Goal: Task Accomplishment & Management: Manage account settings

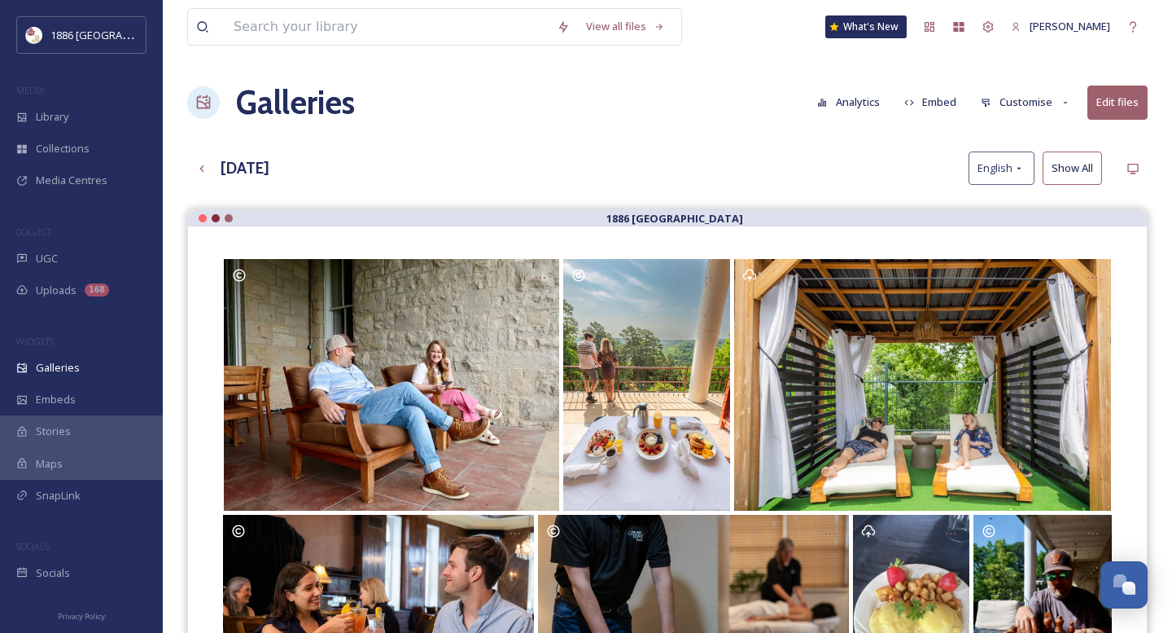
click at [1015, 105] on button "Customise" at bounding box center [1026, 102] width 107 height 32
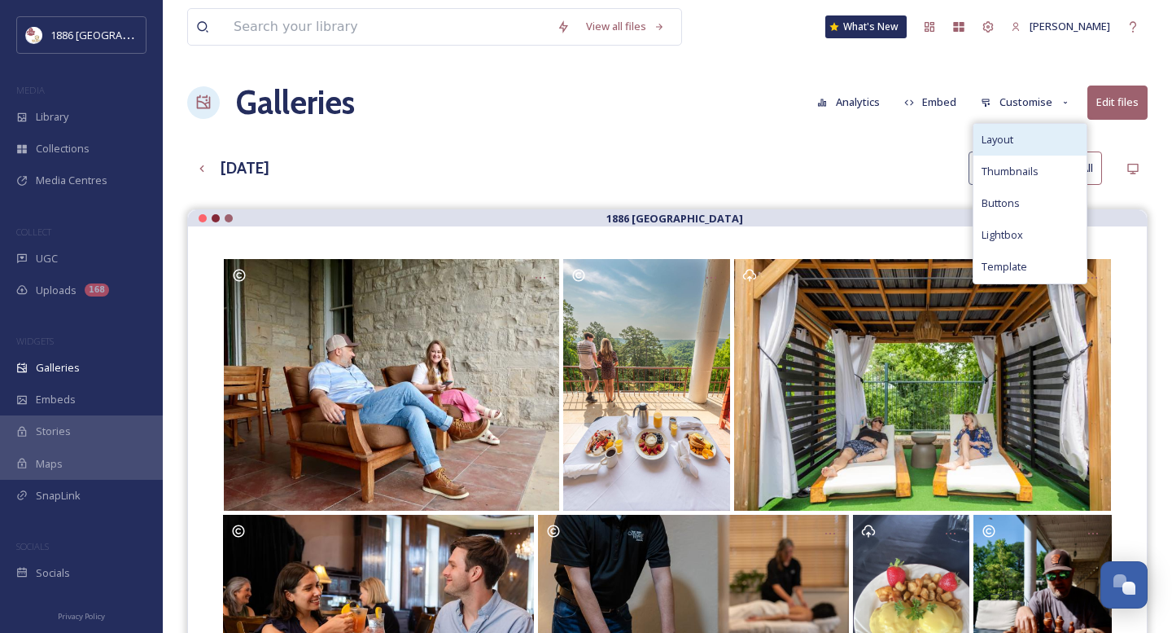
click at [1023, 148] on div "Layout" at bounding box center [1030, 140] width 113 height 32
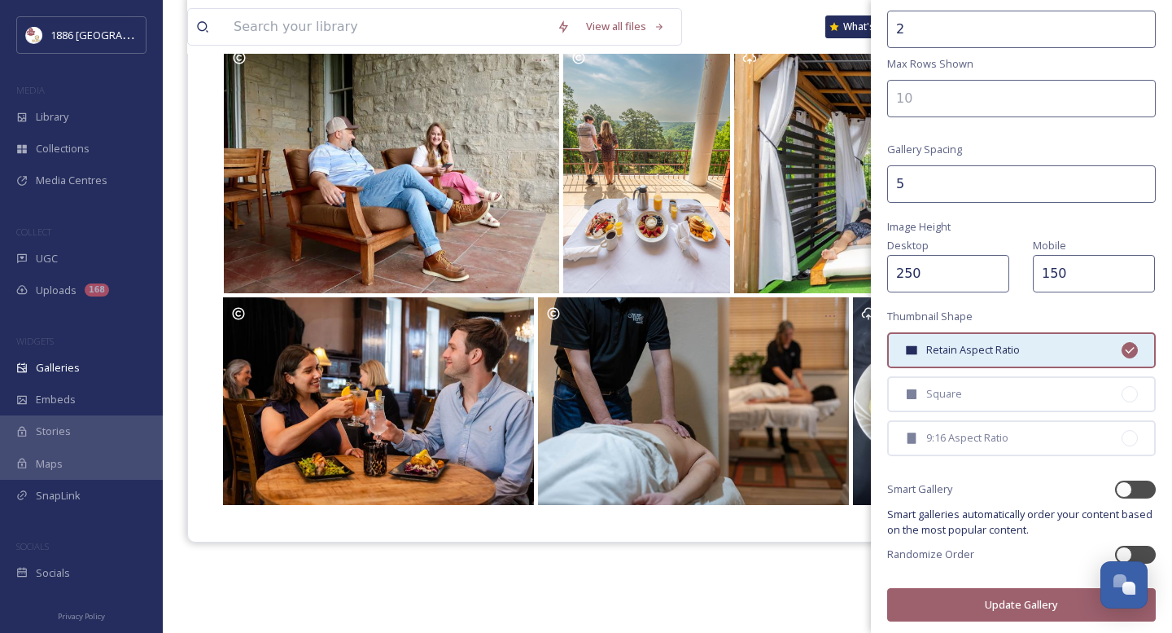
scroll to position [233, 0]
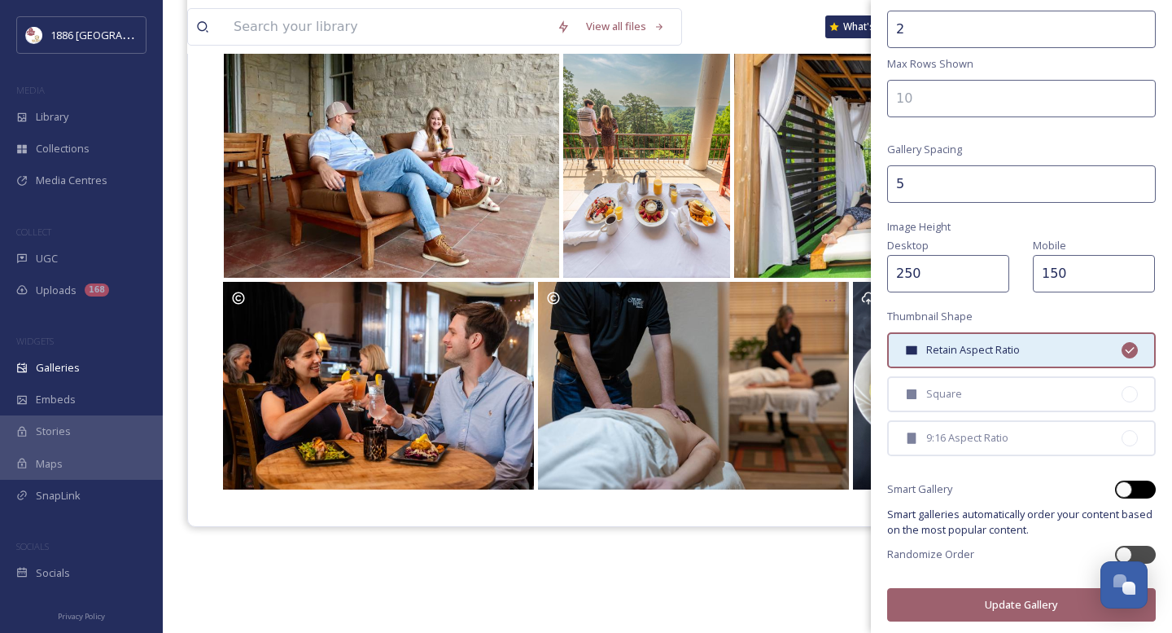
click at [1136, 492] on div at bounding box center [1135, 489] width 41 height 18
checkbox input "true"
click at [1152, 550] on div at bounding box center [1135, 554] width 41 height 18
checkbox input "true"
checkbox input "false"
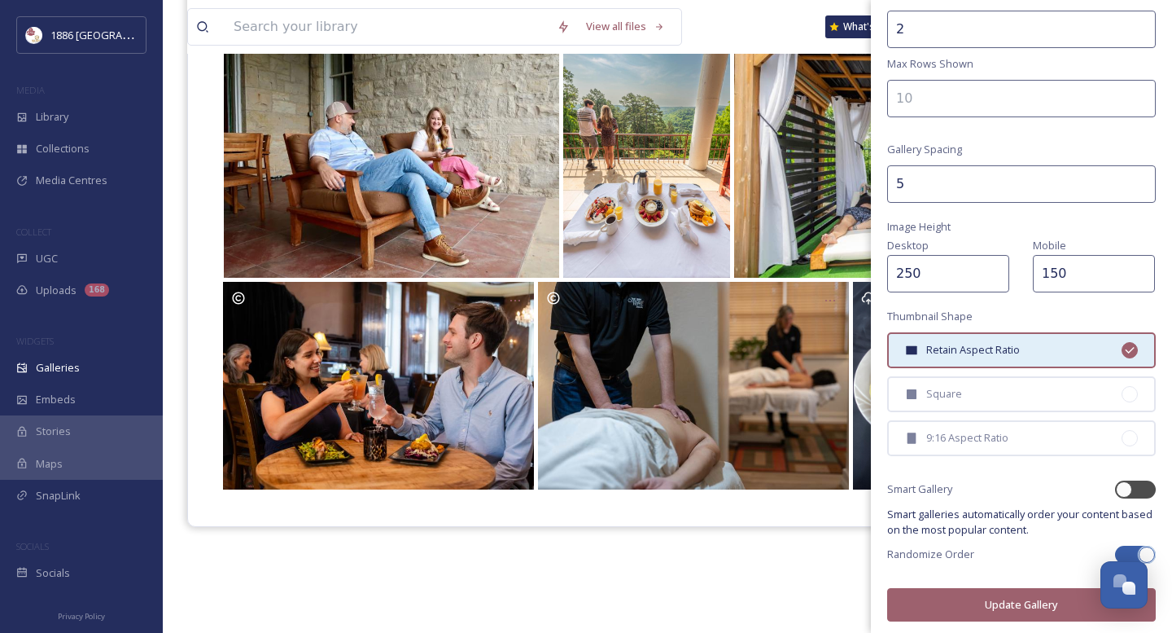
click at [1030, 605] on button "Update Gallery" at bounding box center [1021, 604] width 269 height 33
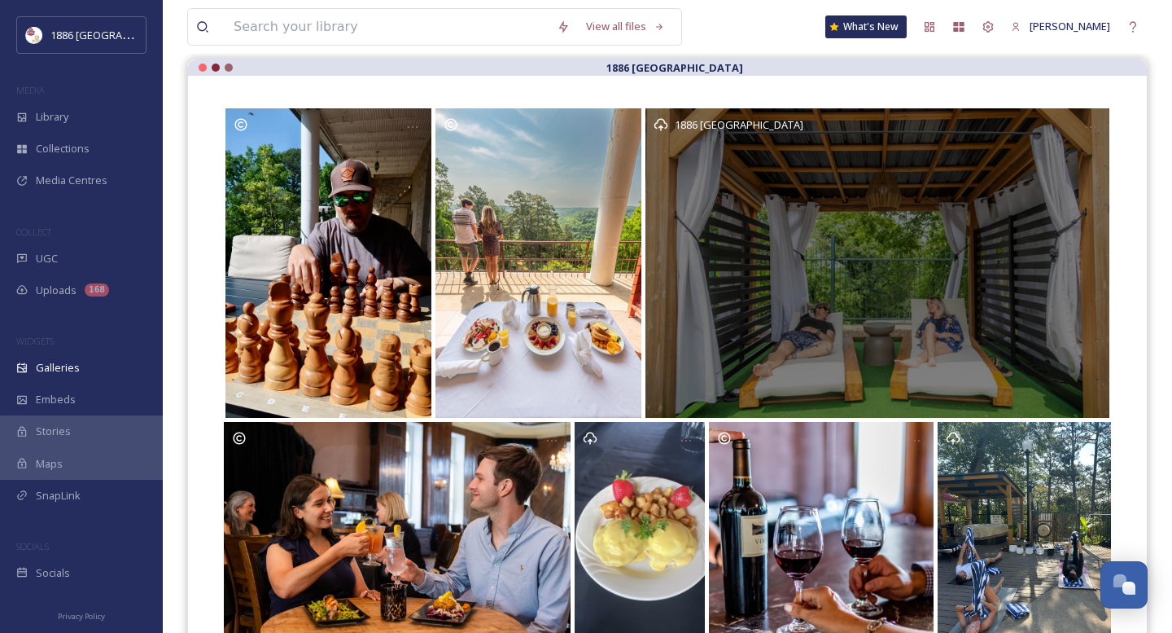
scroll to position [0, 0]
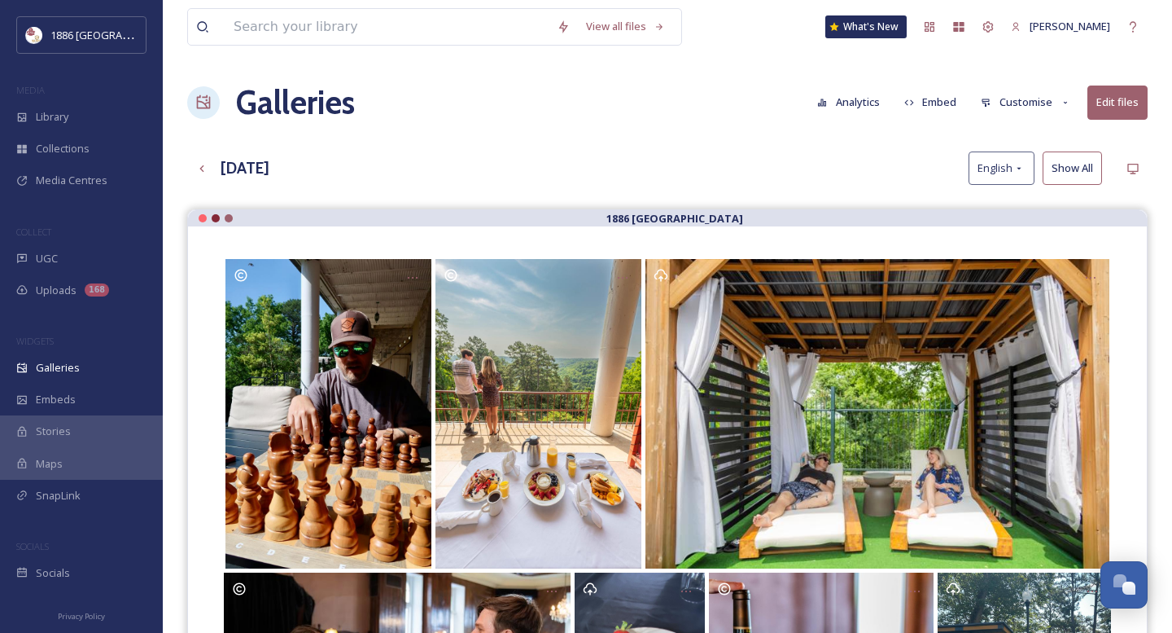
click at [1110, 110] on button "Edit files" at bounding box center [1118, 101] width 60 height 33
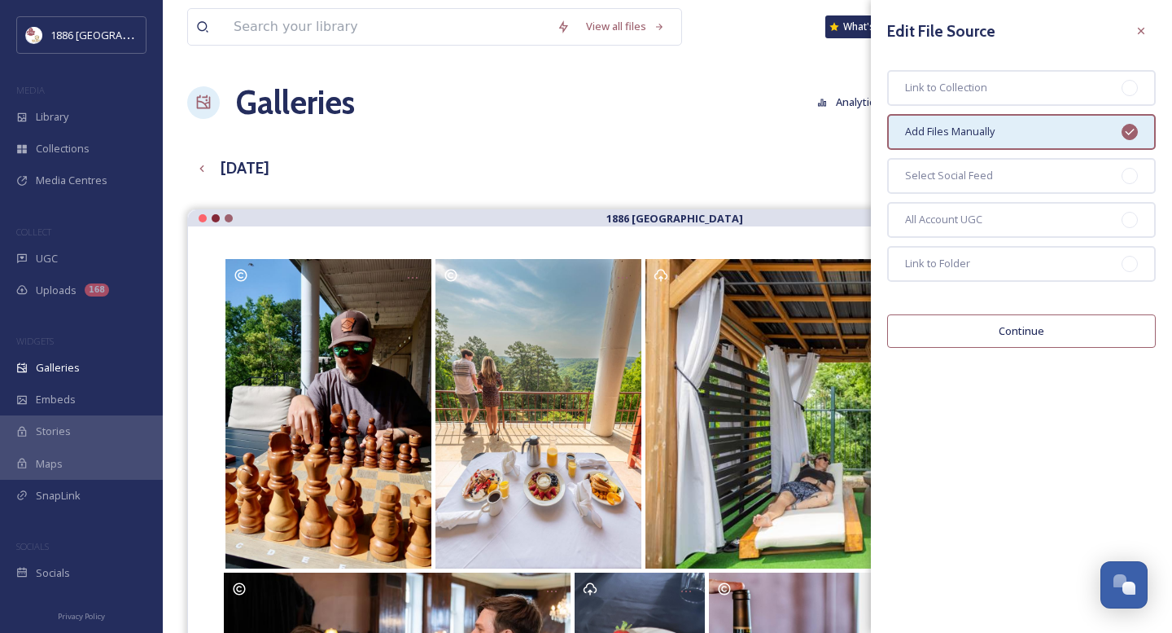
click at [1009, 329] on button "Continue" at bounding box center [1021, 330] width 269 height 33
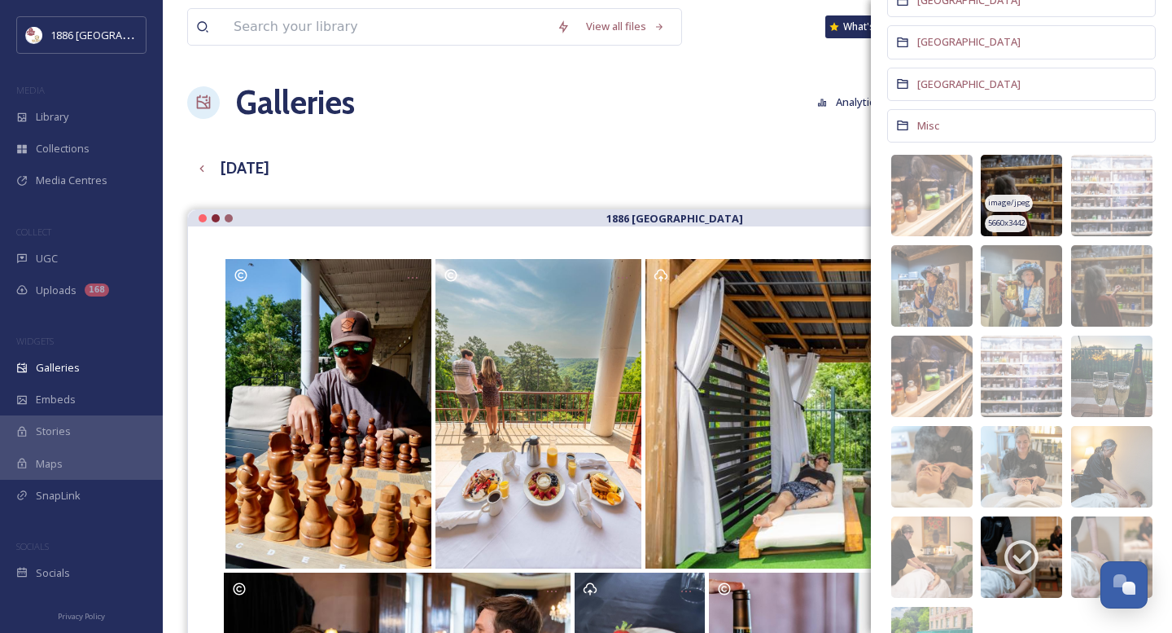
scroll to position [233, 0]
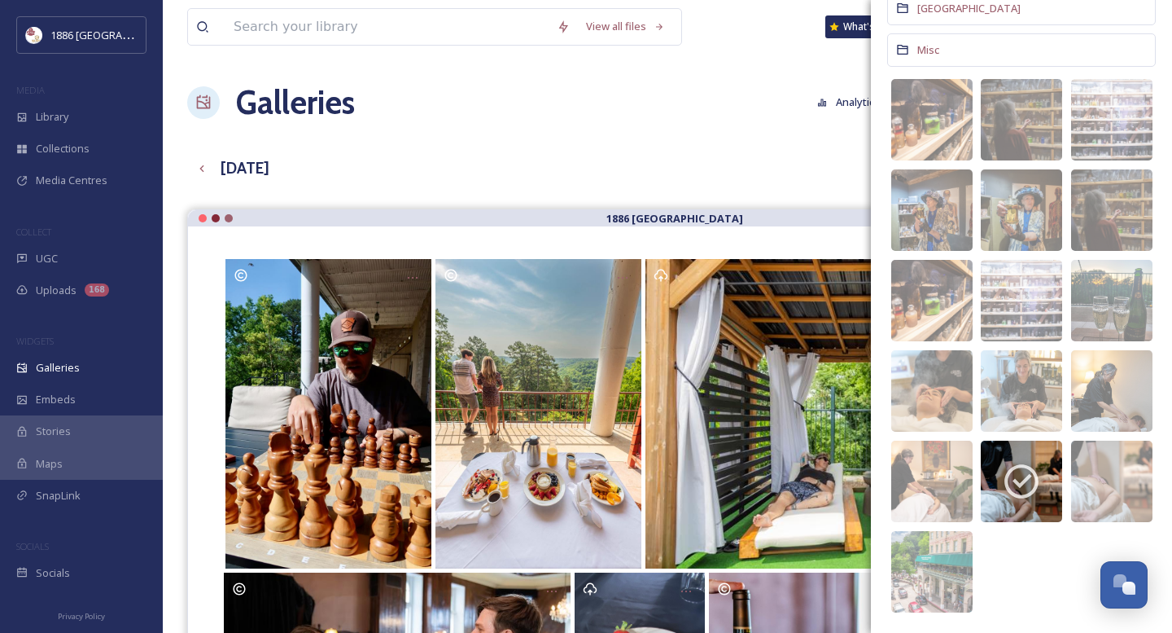
click at [706, 151] on div "[DATE] English Show All" at bounding box center [667, 167] width 961 height 33
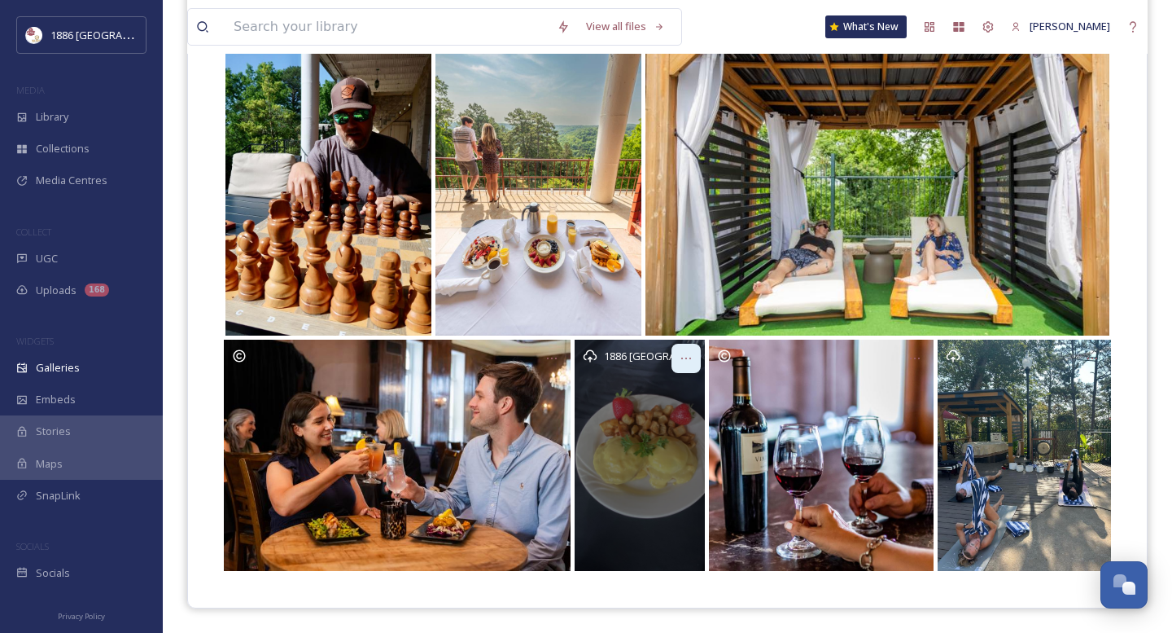
click at [690, 360] on icon at bounding box center [686, 358] width 13 height 13
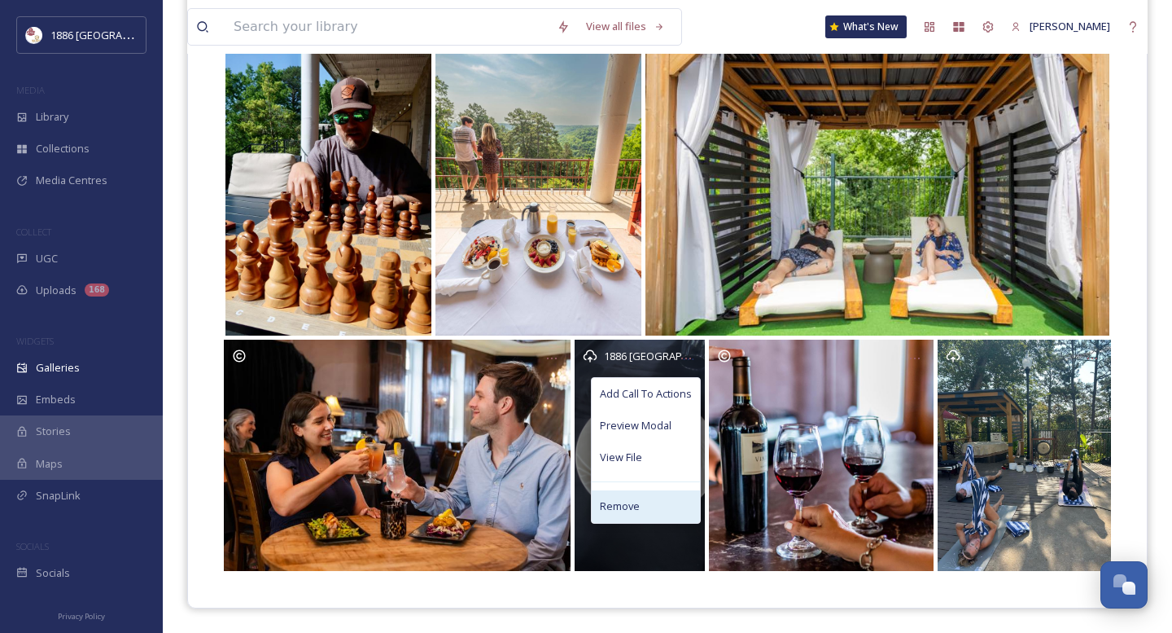
click at [663, 502] on div "Remove" at bounding box center [646, 506] width 108 height 32
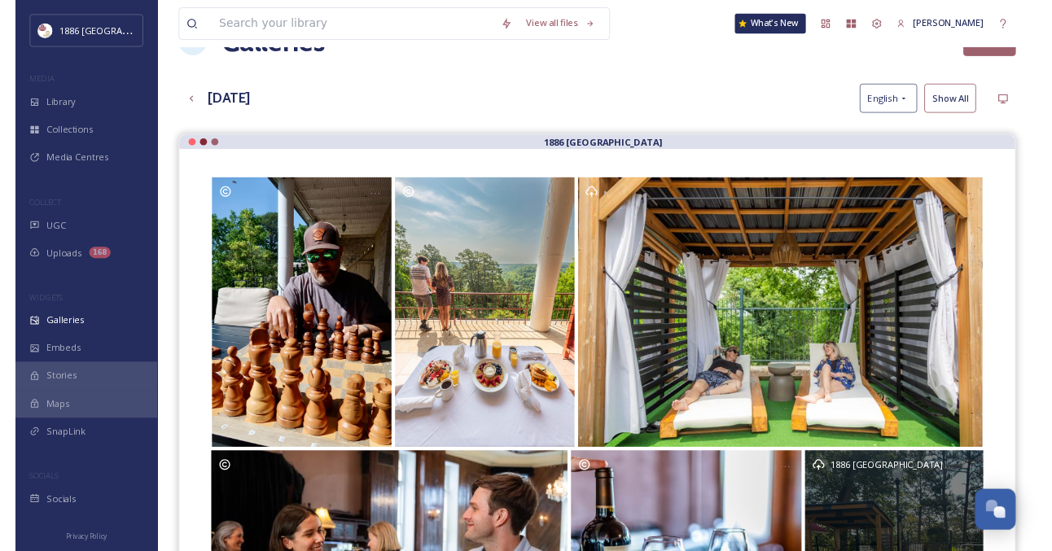
scroll to position [0, 0]
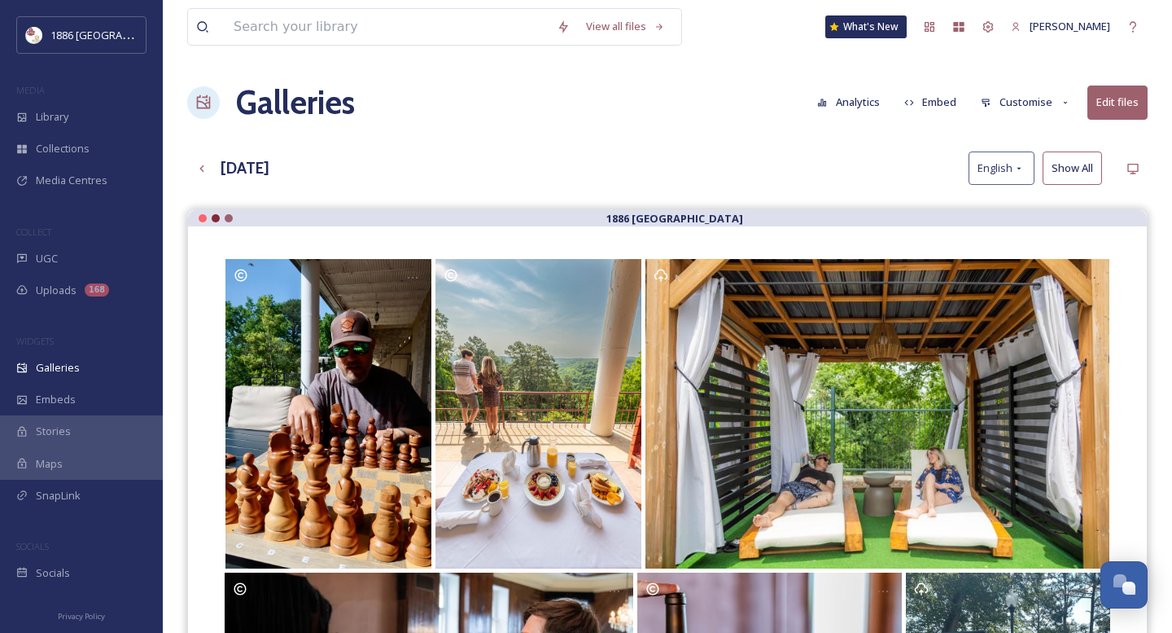
click at [929, 97] on button "Embed" at bounding box center [930, 102] width 69 height 32
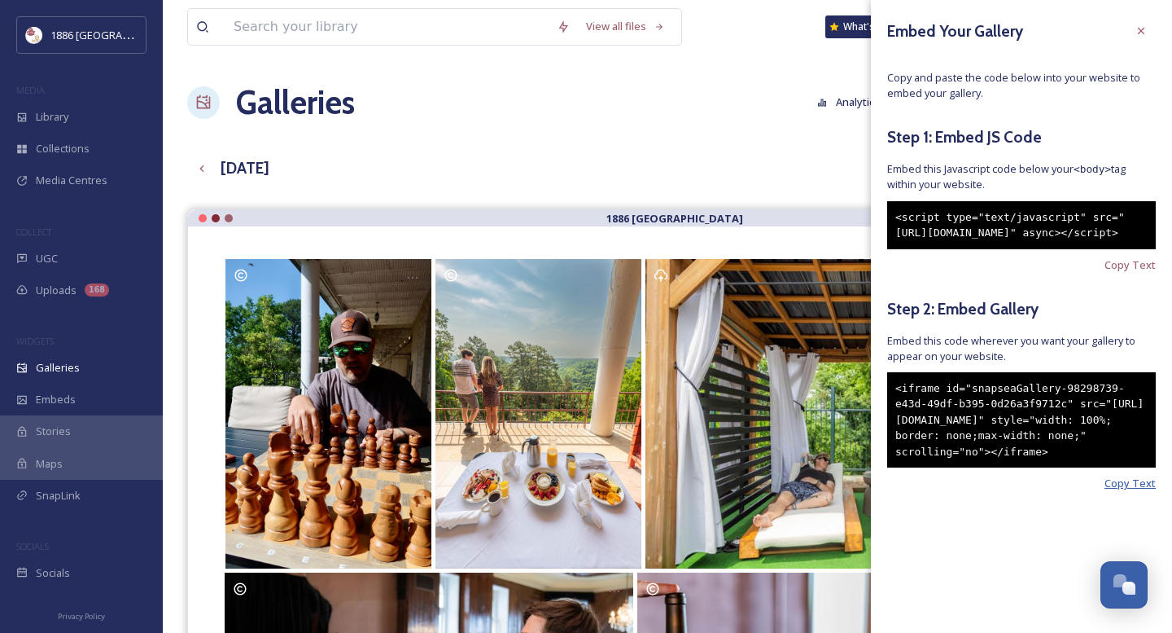
click at [1140, 491] on span "Copy Text" at bounding box center [1130, 482] width 51 height 15
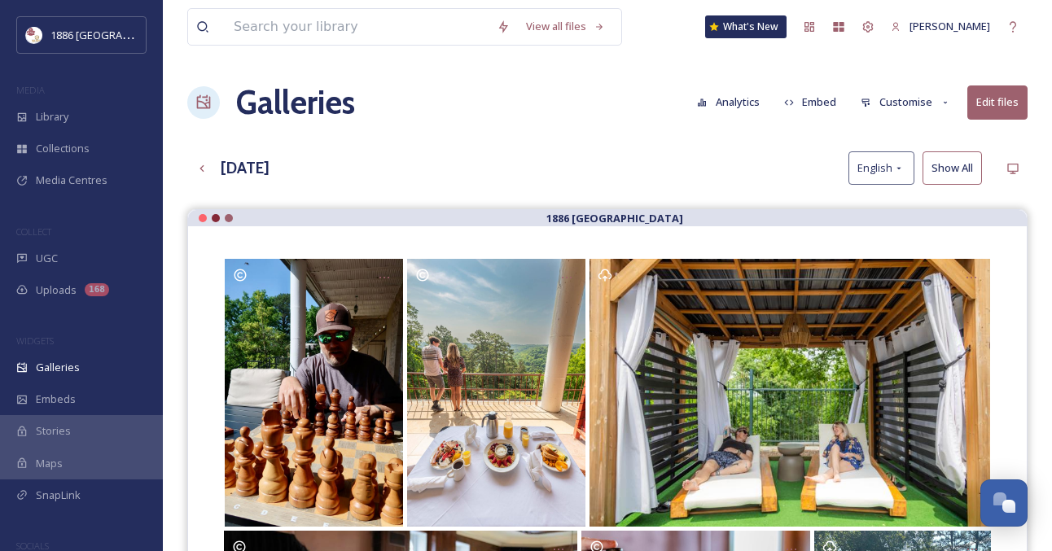
click at [492, 109] on div "Galleries Analytics Embed Customise Edit files" at bounding box center [607, 102] width 840 height 49
click at [330, 33] on input at bounding box center [356, 27] width 263 height 36
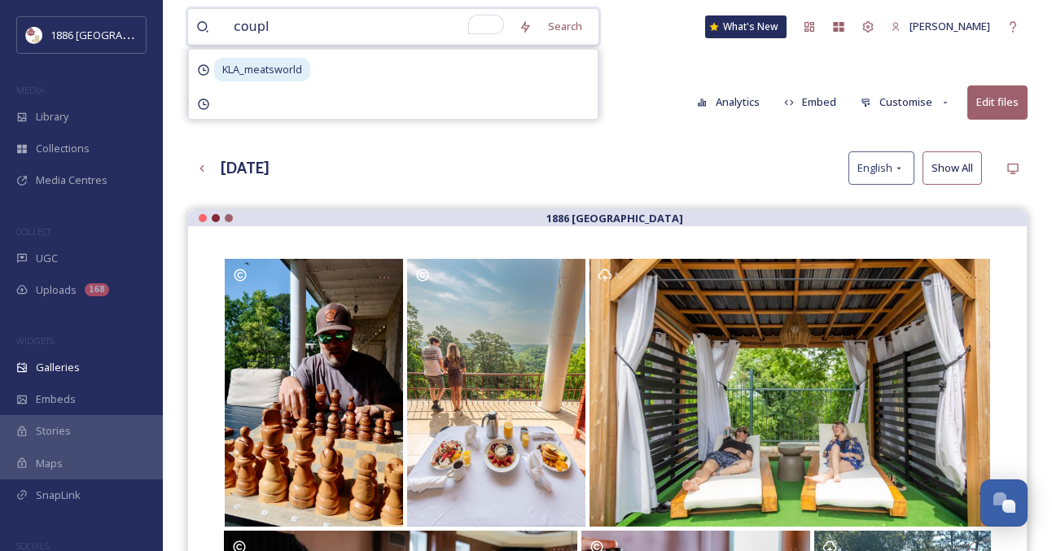
type input "couple"
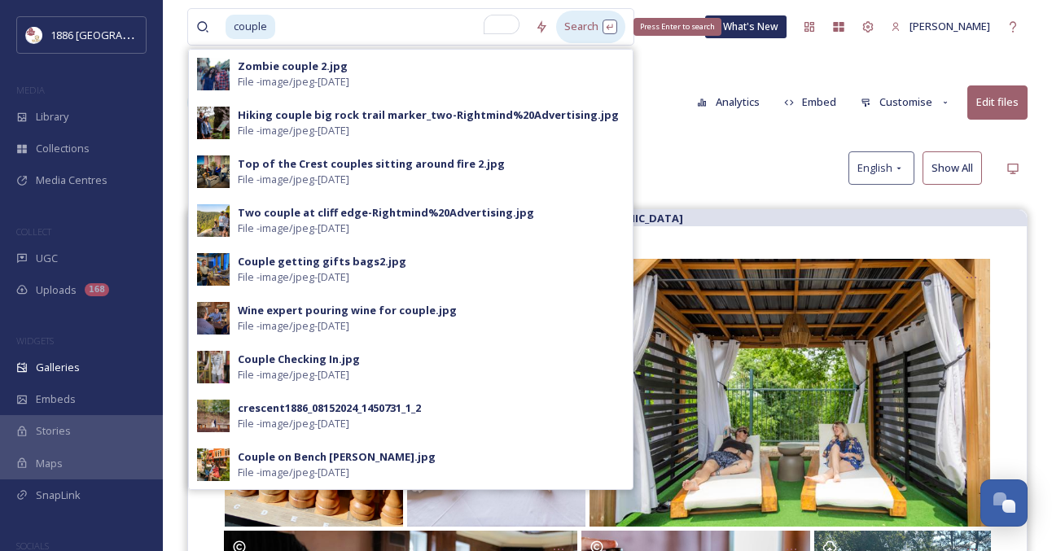
click at [589, 22] on div "Search Press Enter to search" at bounding box center [590, 27] width 69 height 32
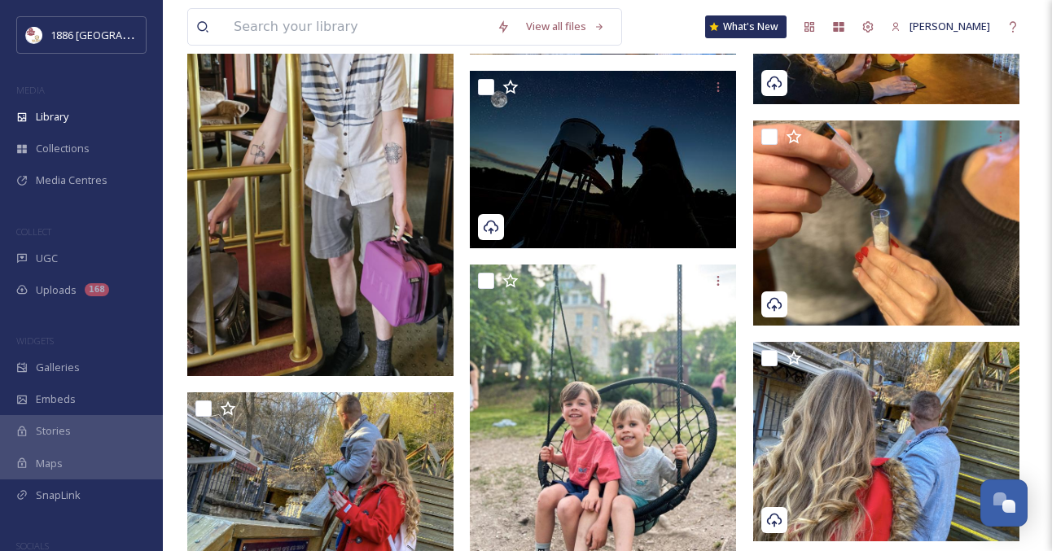
scroll to position [5000, 0]
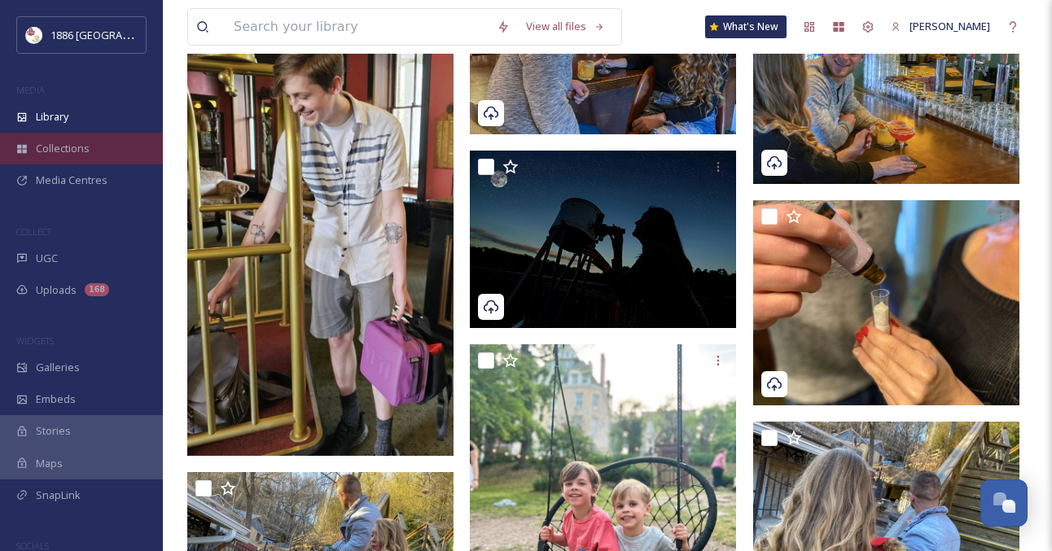
click at [76, 151] on span "Collections" at bounding box center [63, 148] width 54 height 15
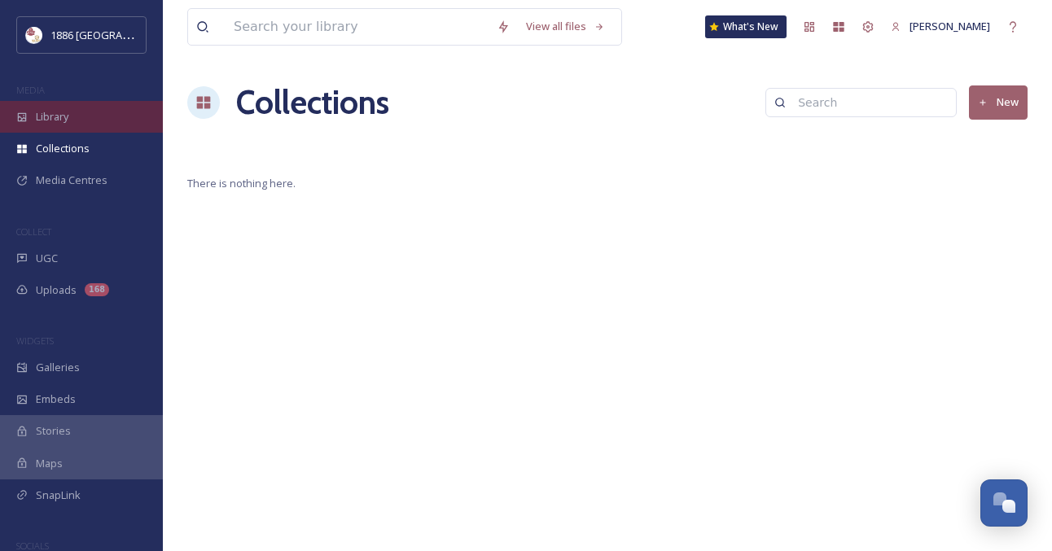
click at [42, 101] on div "Library" at bounding box center [81, 117] width 163 height 32
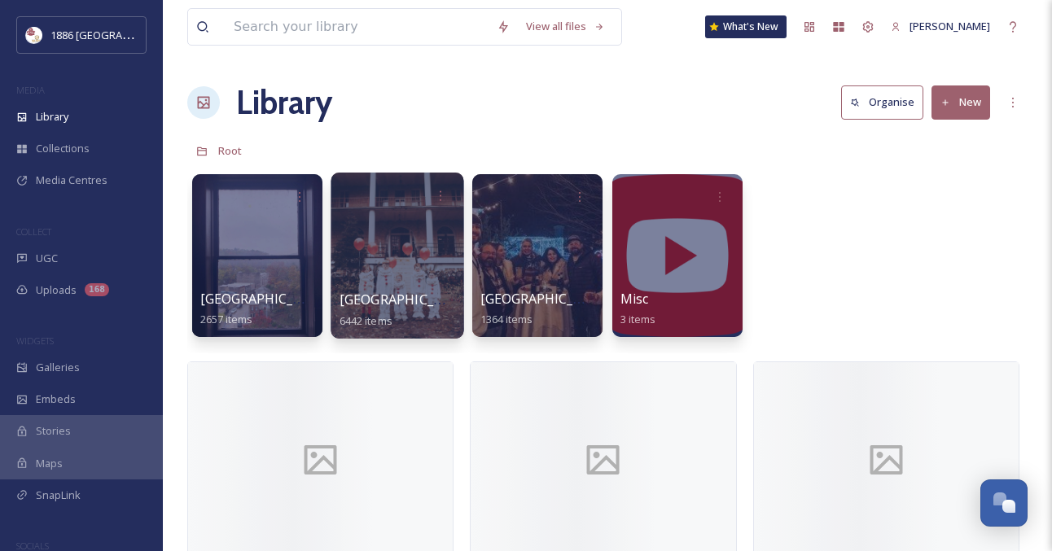
click at [383, 309] on span "[GEOGRAPHIC_DATA]" at bounding box center [406, 300] width 134 height 18
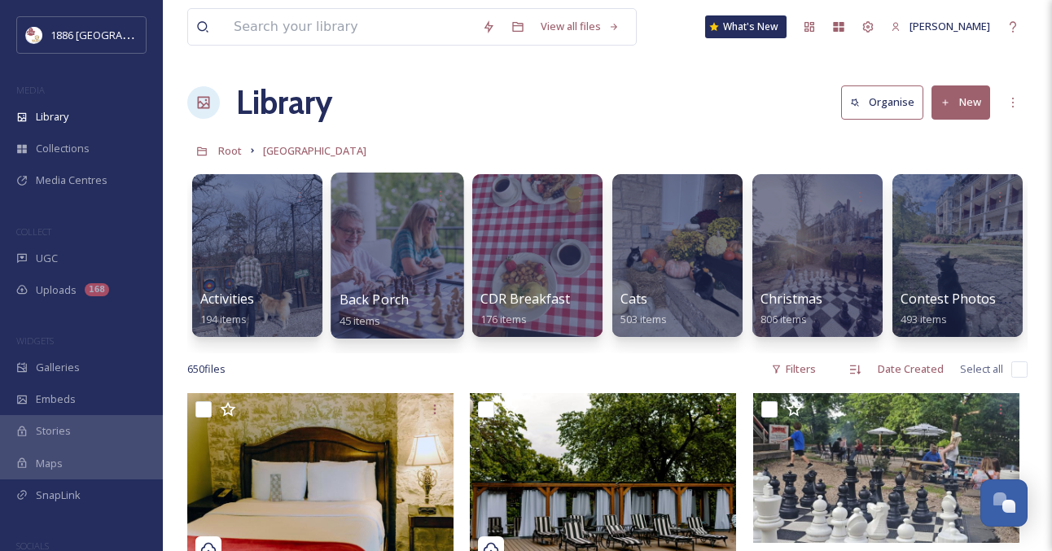
click at [422, 243] on div at bounding box center [396, 256] width 133 height 166
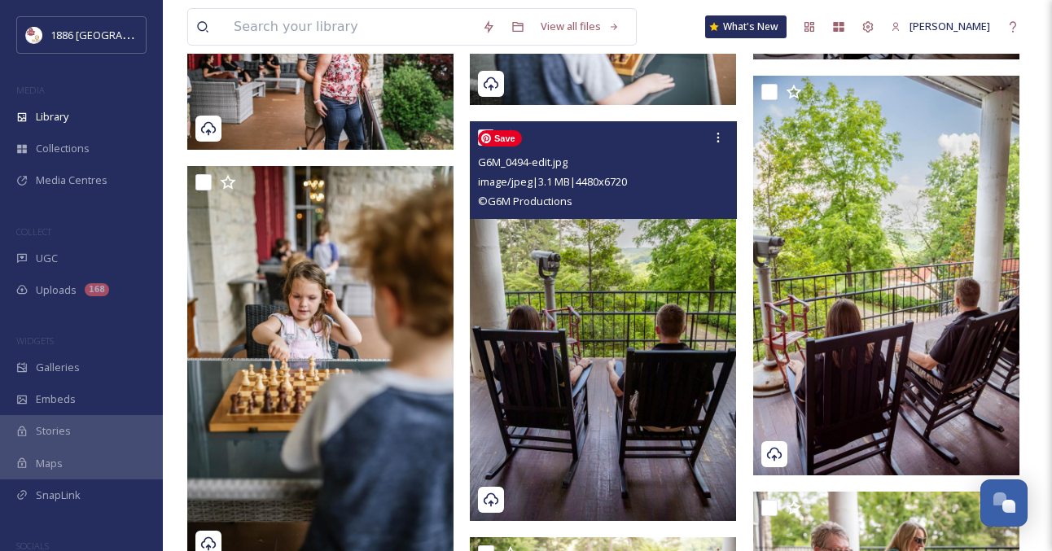
scroll to position [3268, 0]
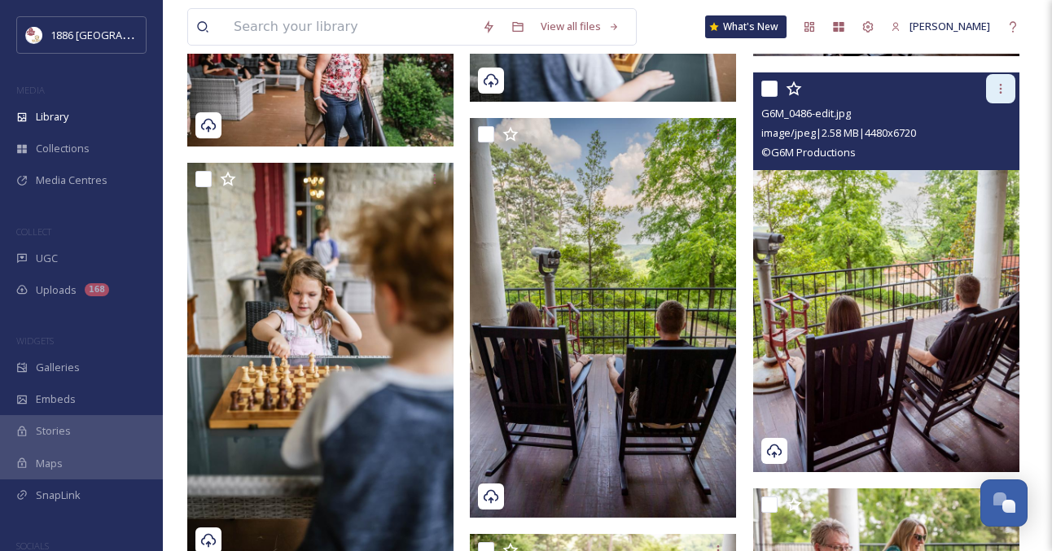
click at [1013, 84] on div at bounding box center [1000, 88] width 29 height 29
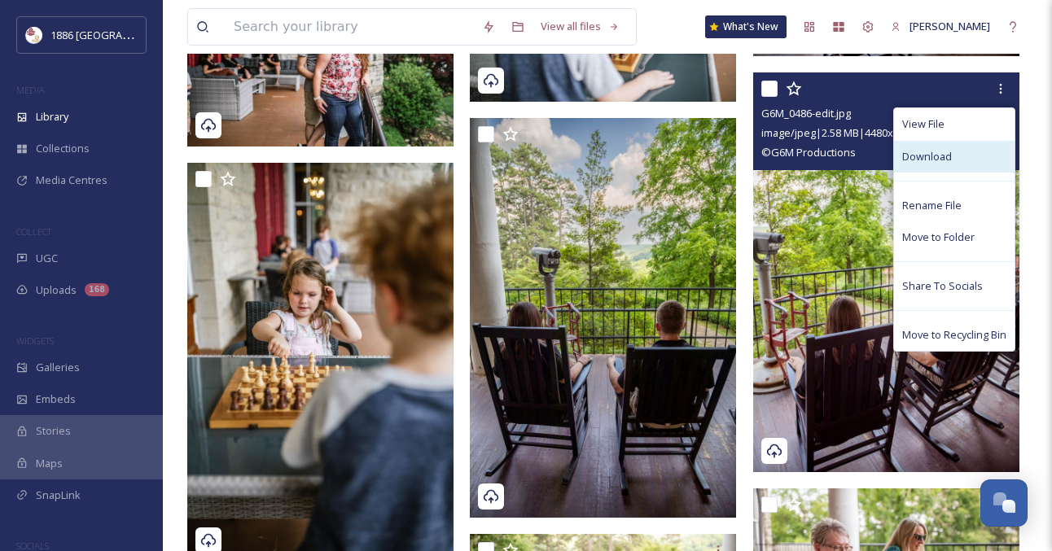
click at [965, 167] on div "Download" at bounding box center [954, 157] width 120 height 32
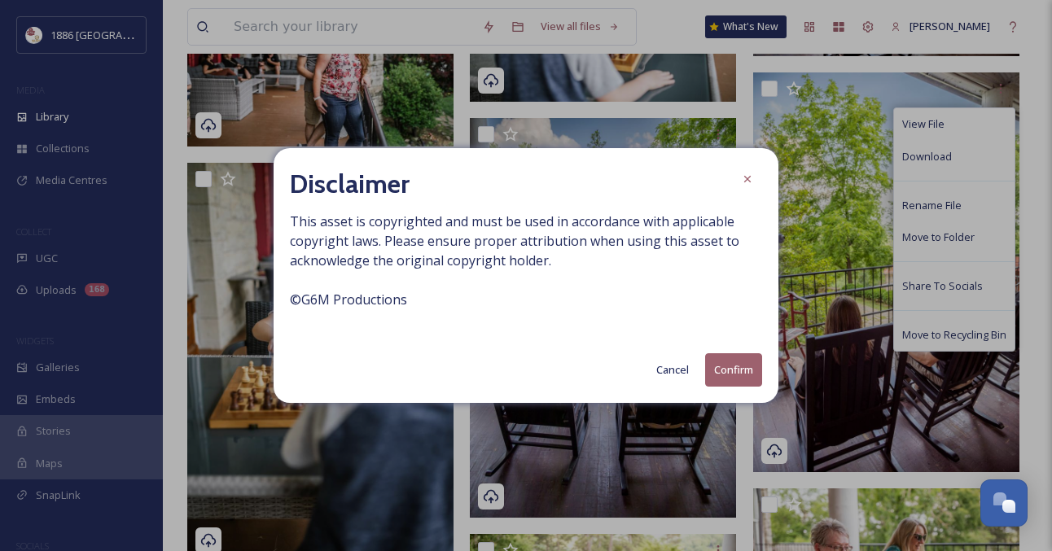
click at [743, 366] on button "Confirm" at bounding box center [733, 369] width 57 height 33
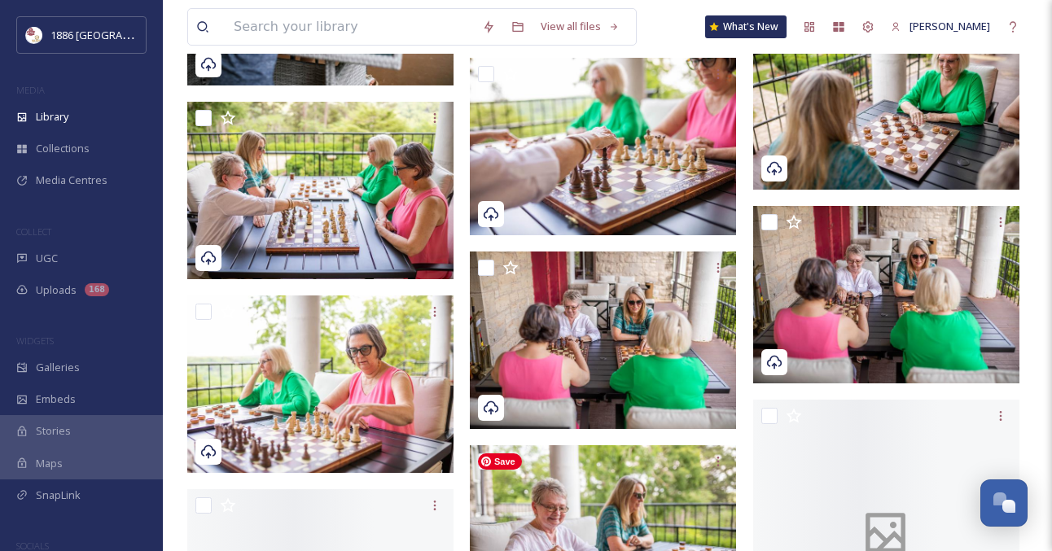
scroll to position [4274, 0]
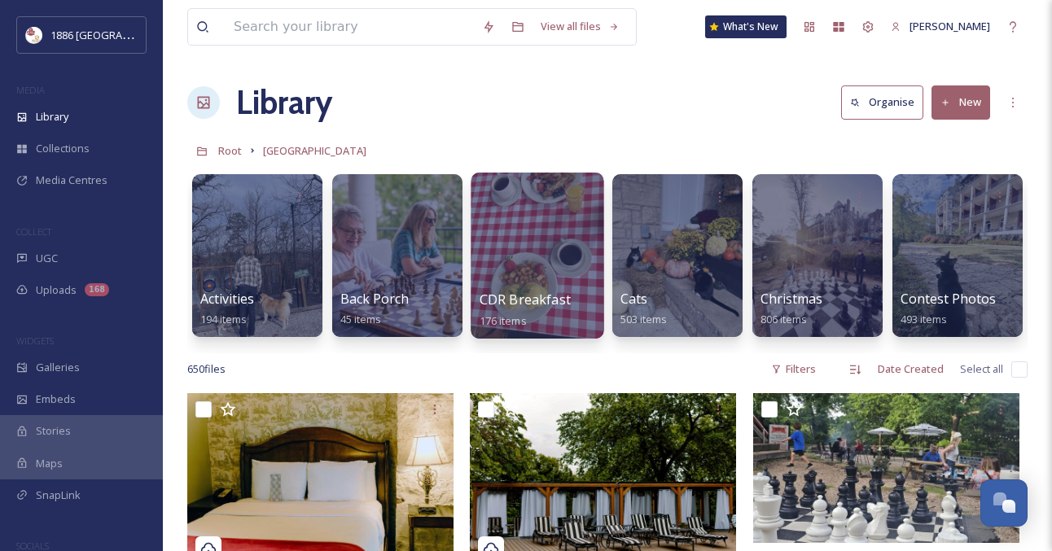
click at [527, 287] on div at bounding box center [537, 256] width 133 height 166
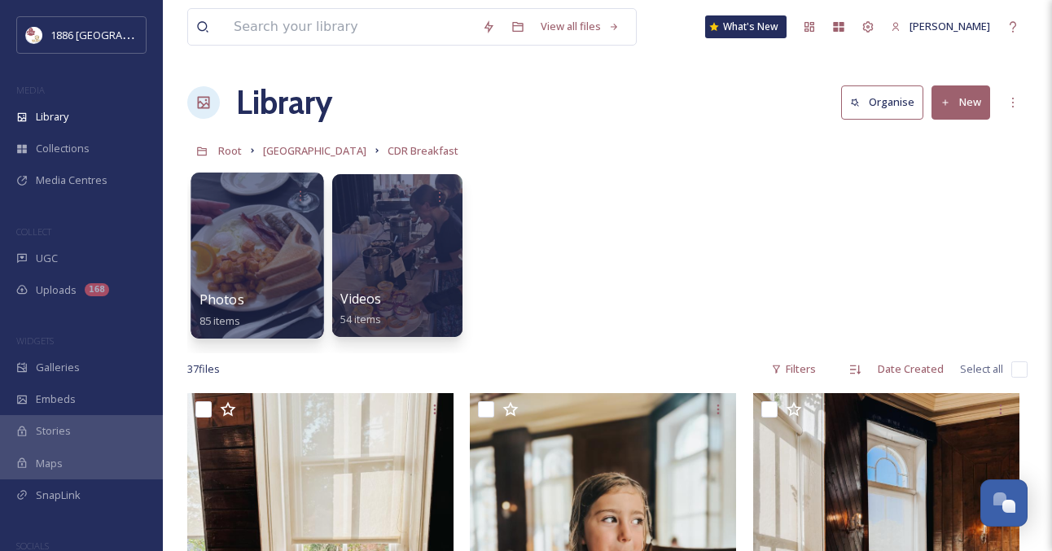
click at [251, 273] on div at bounding box center [256, 256] width 133 height 166
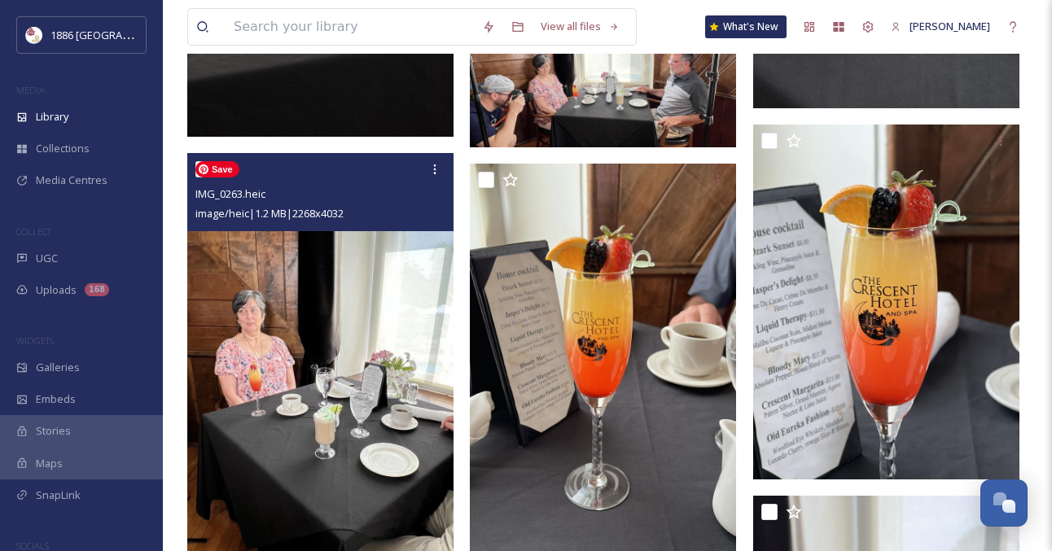
scroll to position [3477, 0]
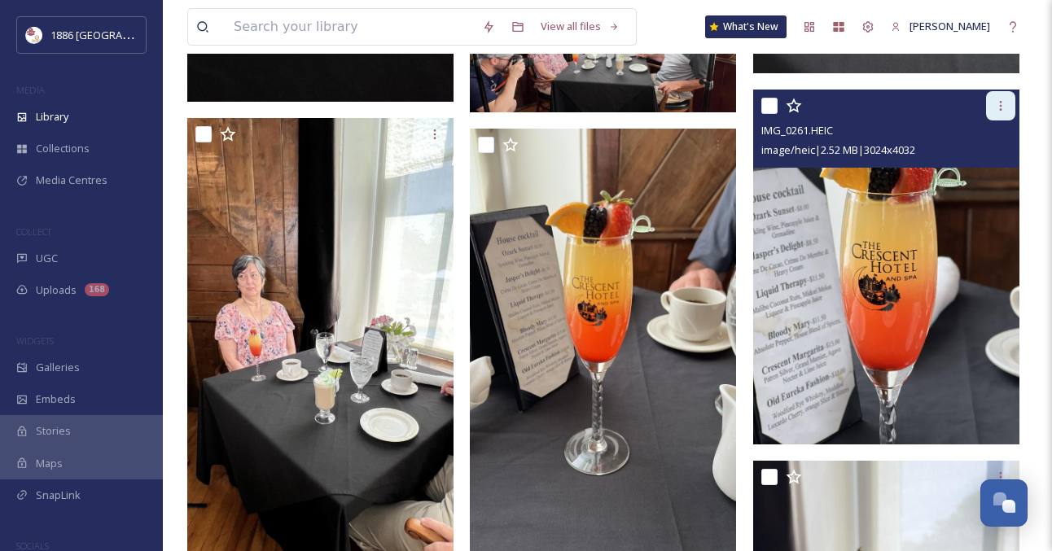
click at [1000, 107] on icon at bounding box center [1000, 105] width 13 height 13
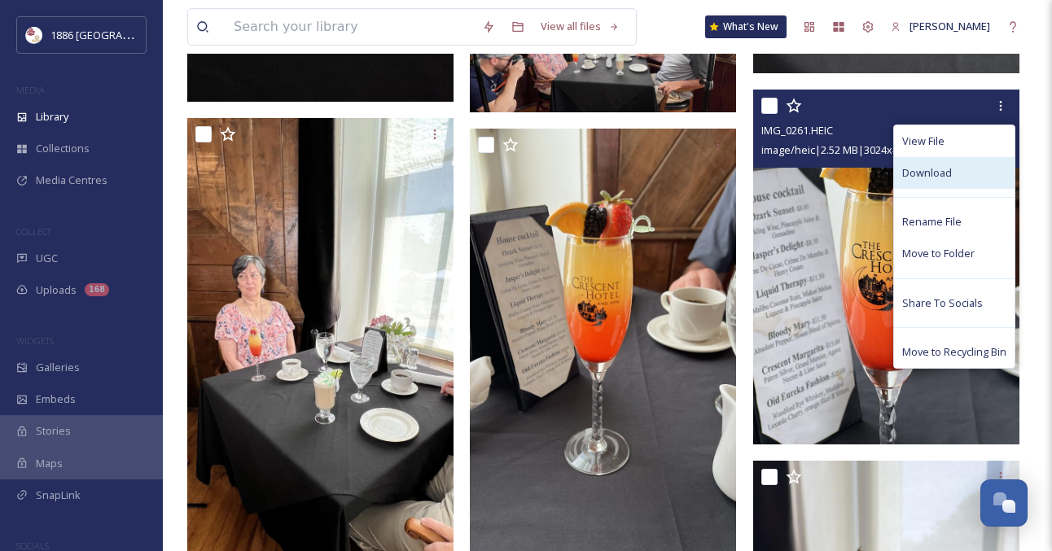
click at [961, 174] on div "Download" at bounding box center [954, 173] width 120 height 32
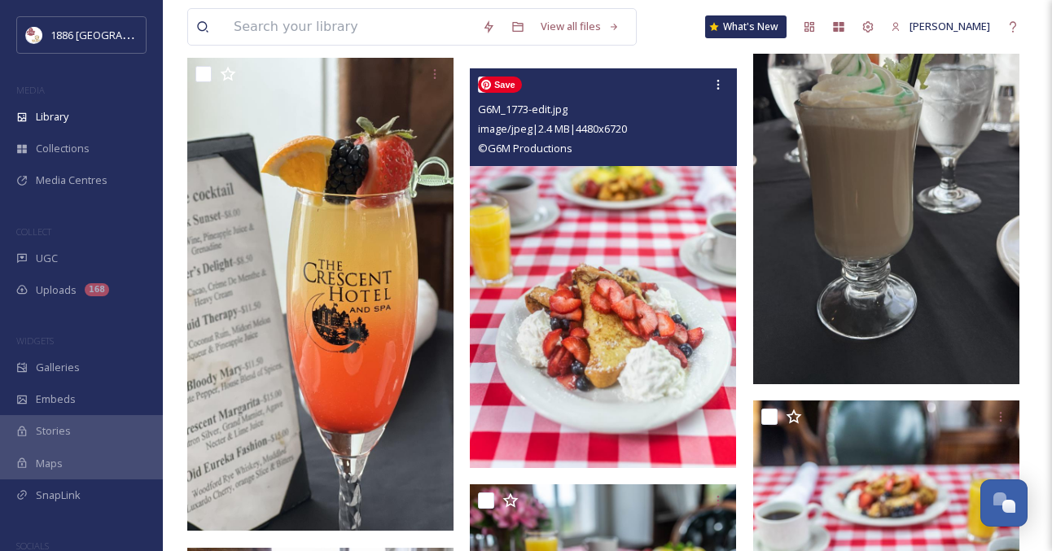
scroll to position [4019, 0]
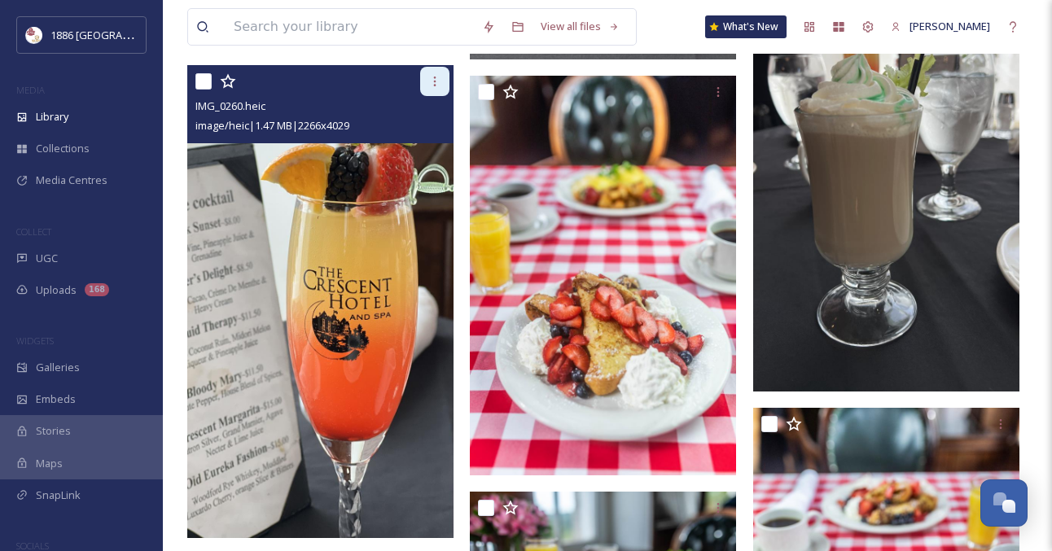
click at [436, 72] on div at bounding box center [434, 81] width 29 height 29
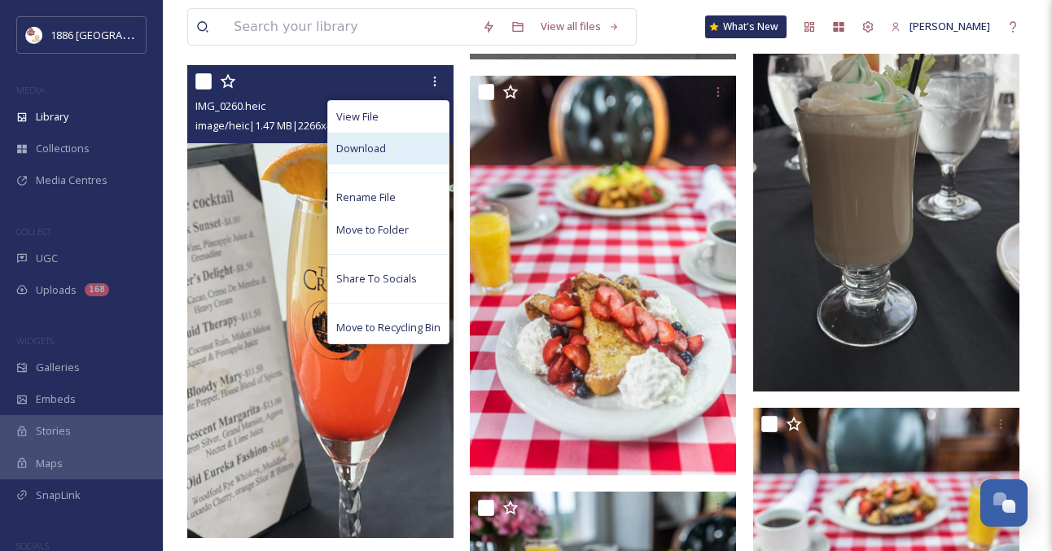
click at [414, 148] on div "Download" at bounding box center [388, 149] width 120 height 32
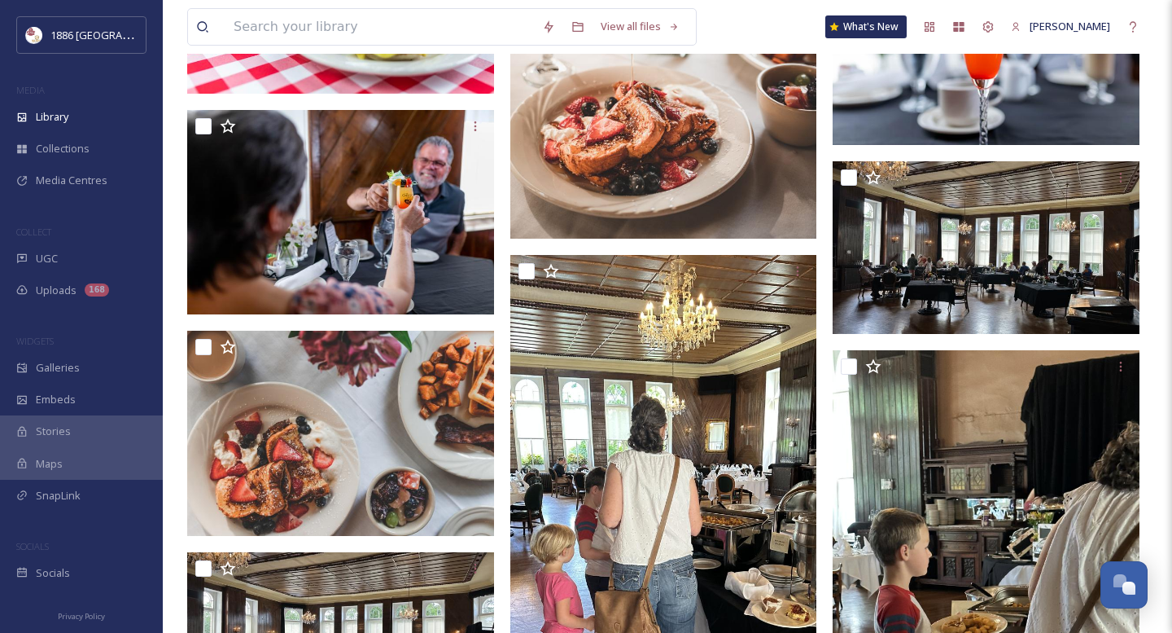
scroll to position [5848, 0]
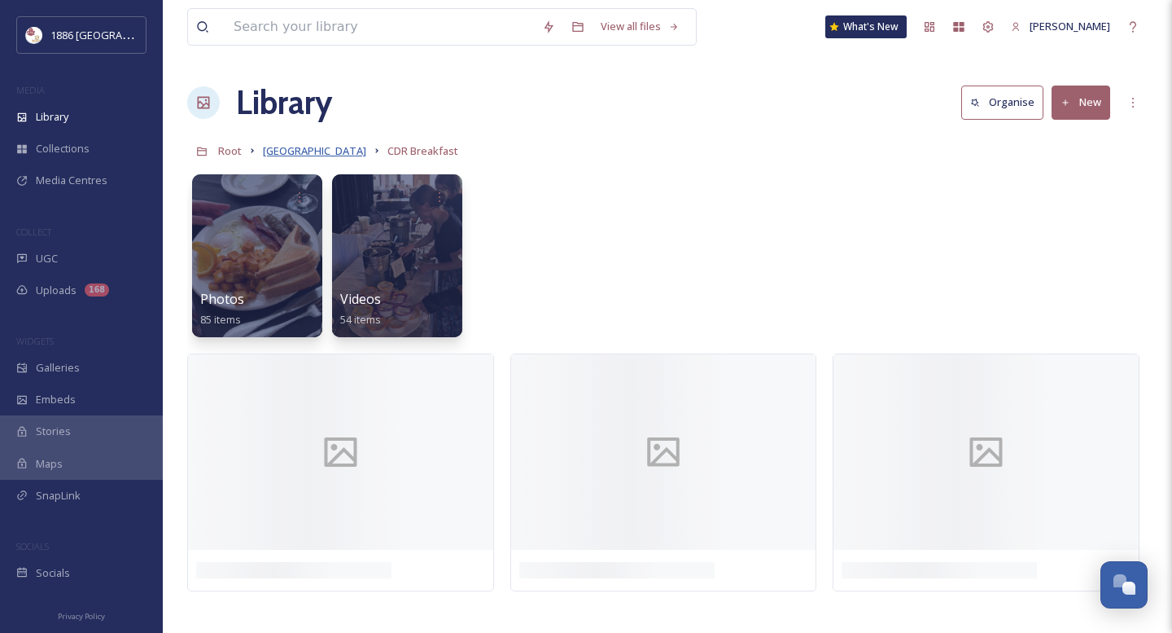
click at [305, 153] on span "[GEOGRAPHIC_DATA]" at bounding box center [314, 150] width 103 height 15
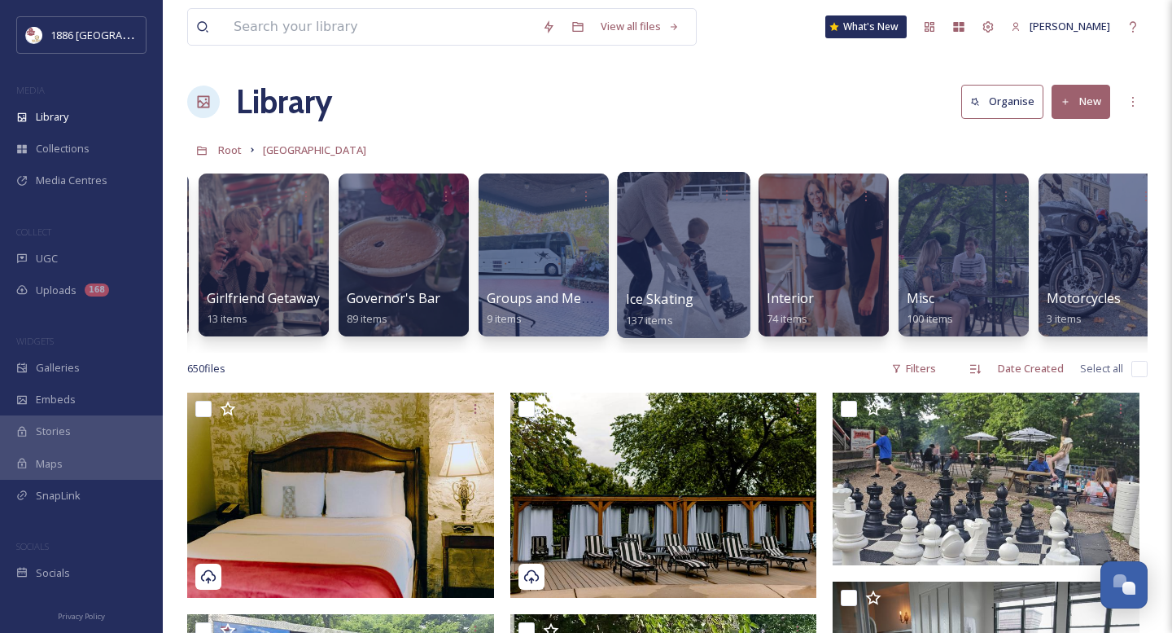
scroll to position [0, 1676]
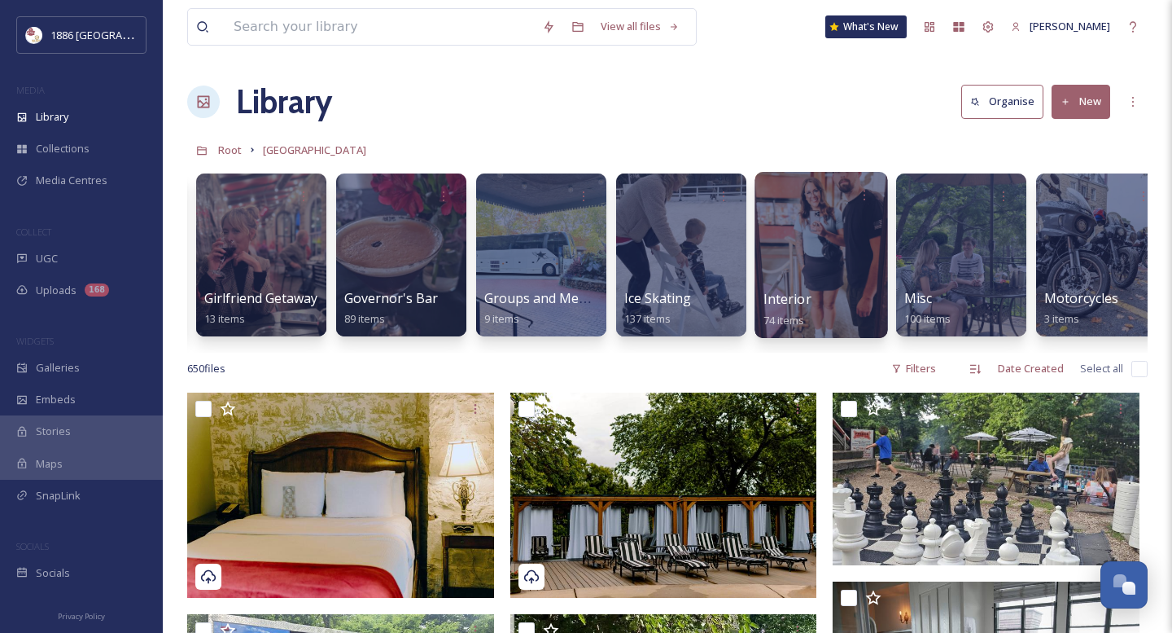
click at [817, 269] on div at bounding box center [821, 255] width 133 height 166
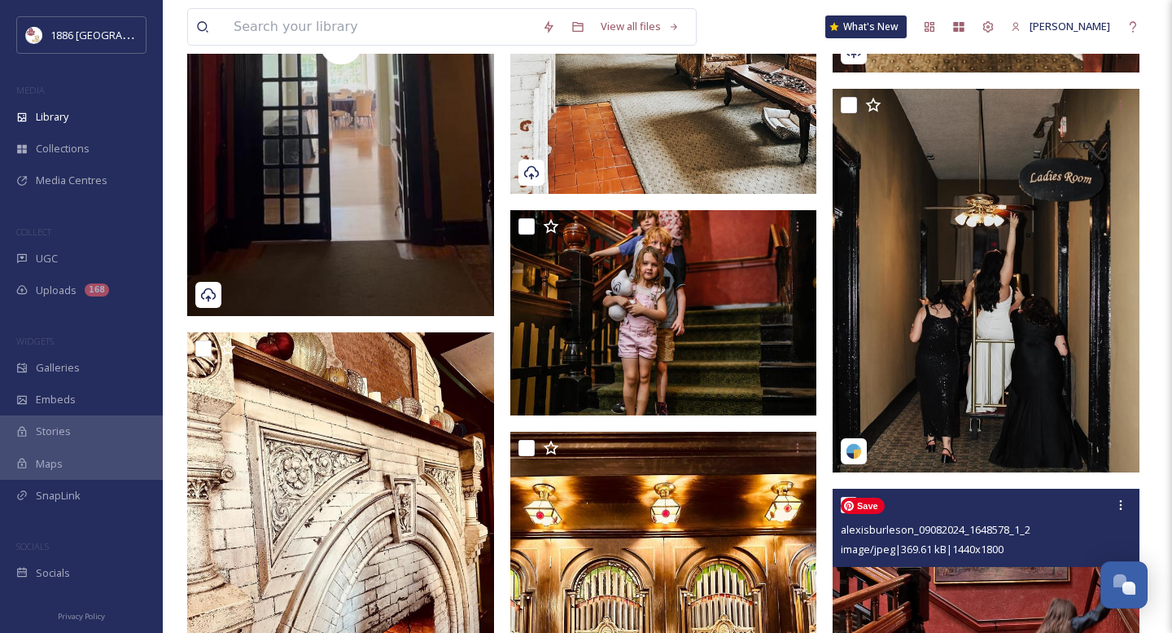
scroll to position [4870, 0]
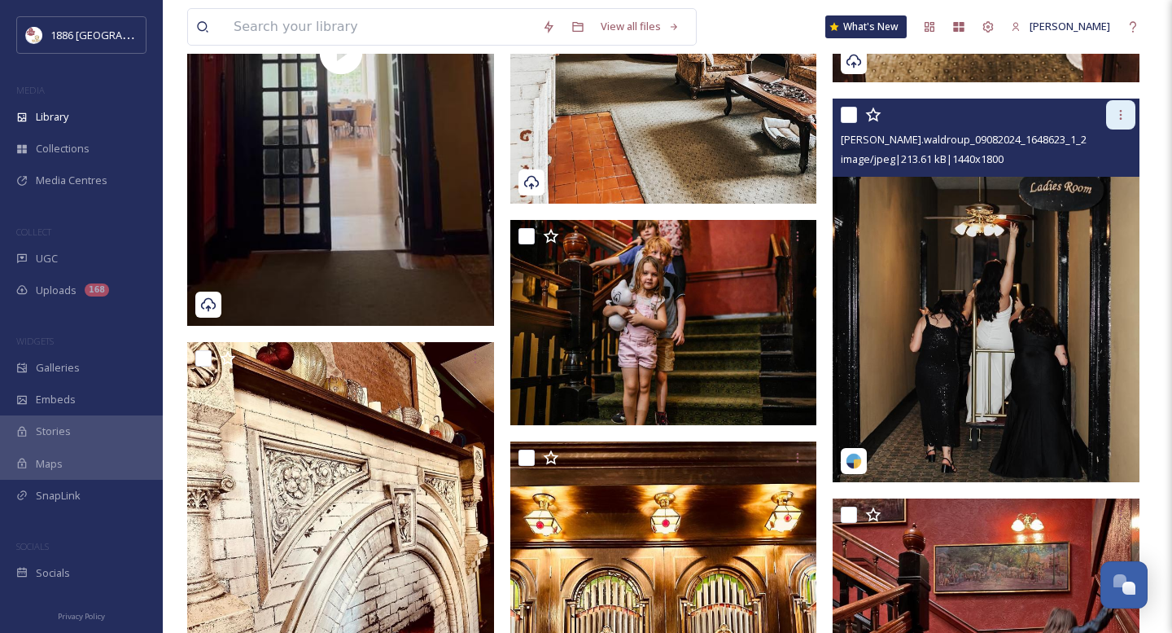
click at [1124, 107] on div at bounding box center [1120, 114] width 29 height 29
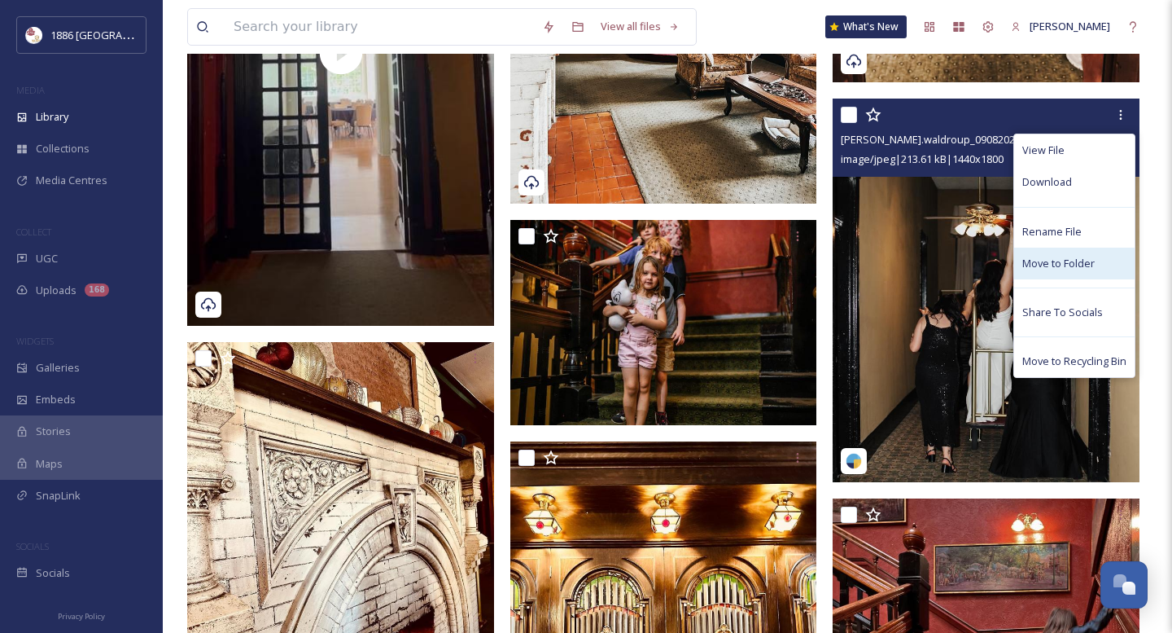
click at [1083, 256] on span "Move to Folder" at bounding box center [1058, 263] width 72 height 15
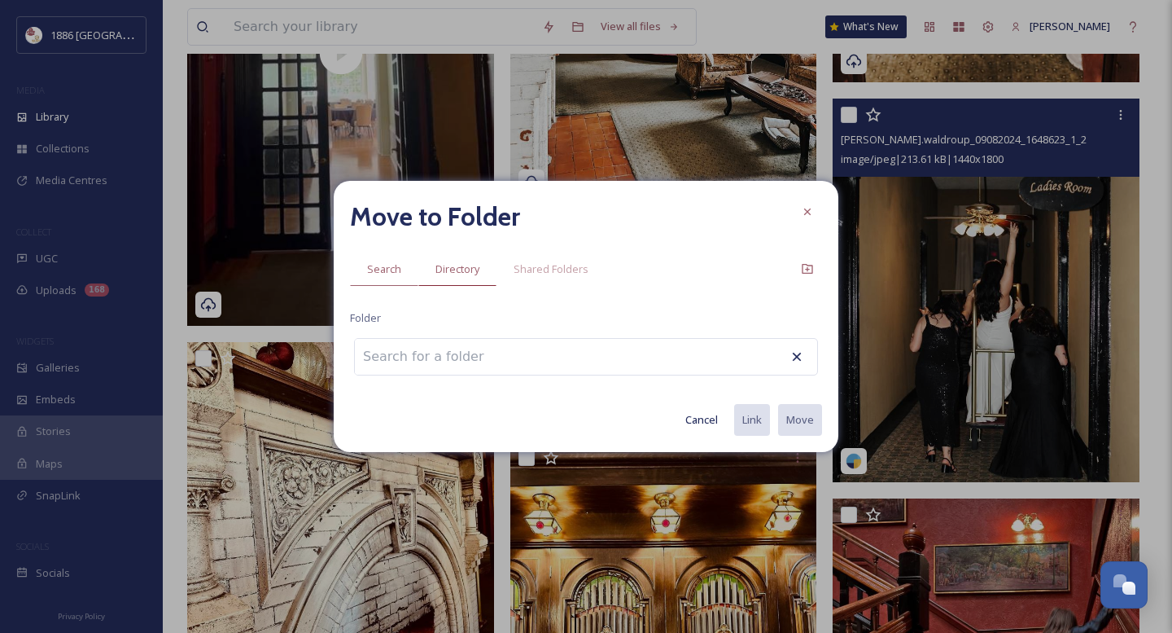
click at [482, 284] on div "Directory" at bounding box center [457, 268] width 78 height 33
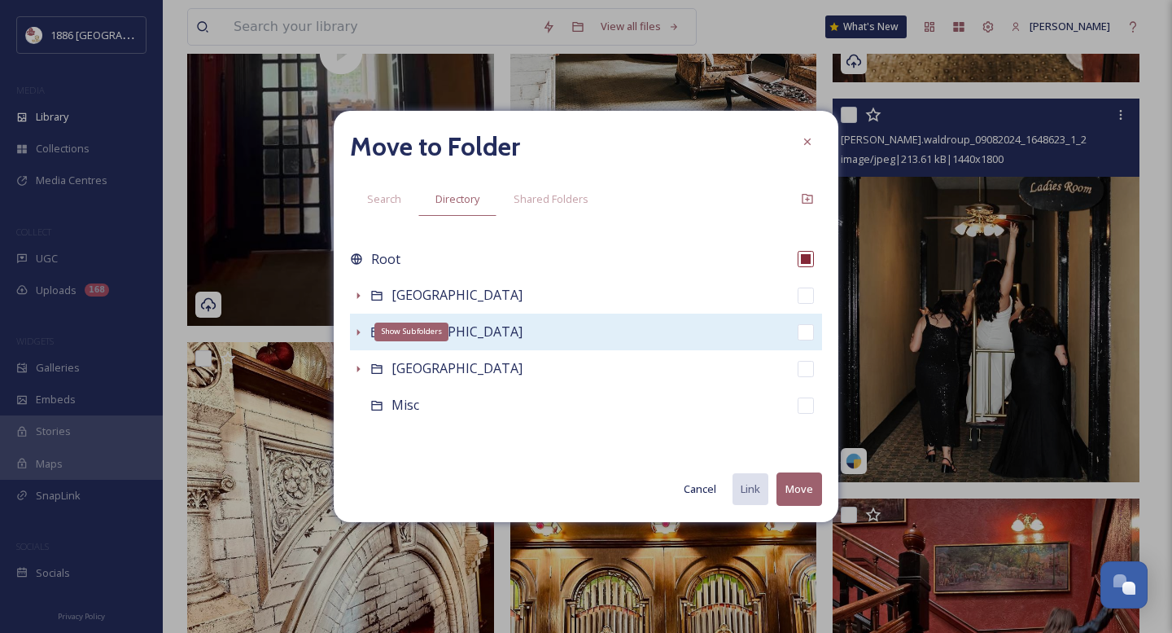
click at [357, 329] on icon at bounding box center [358, 332] width 13 height 13
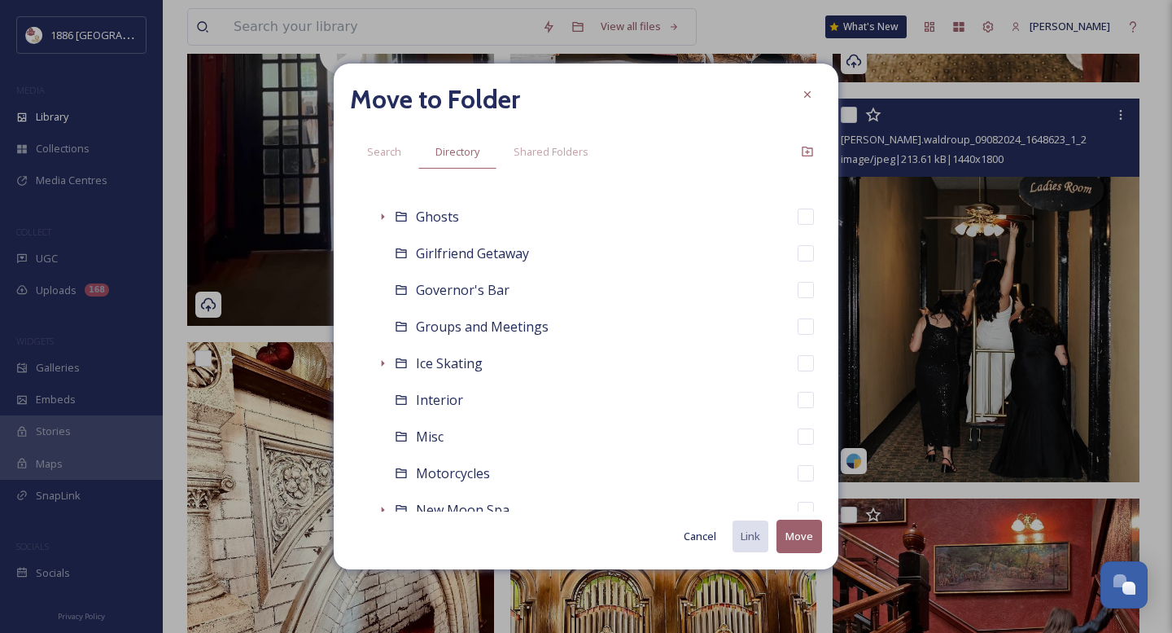
scroll to position [864, 0]
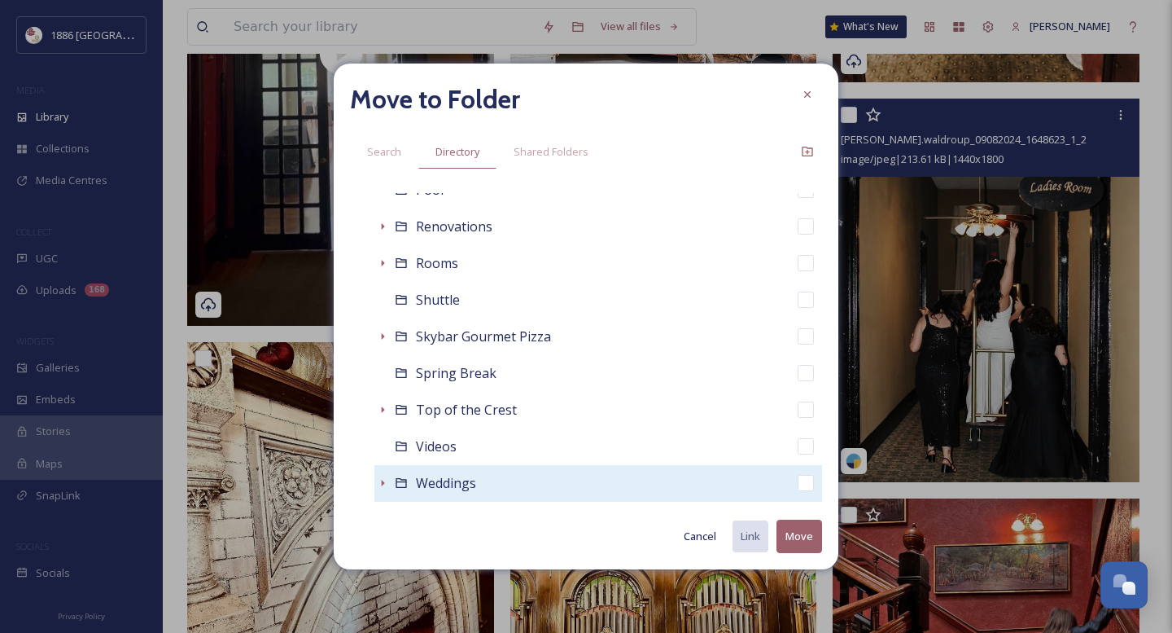
click at [521, 491] on div "Weddings" at bounding box center [598, 483] width 448 height 37
checkbox input "false"
checkbox input "true"
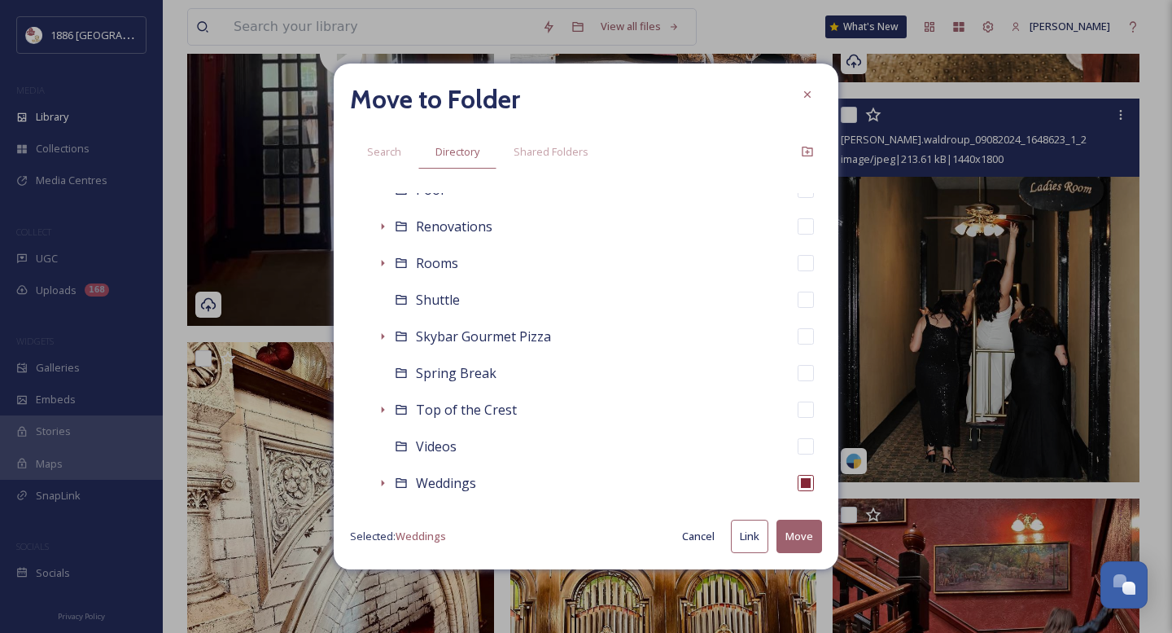
click at [803, 542] on button "Move" at bounding box center [800, 535] width 46 height 33
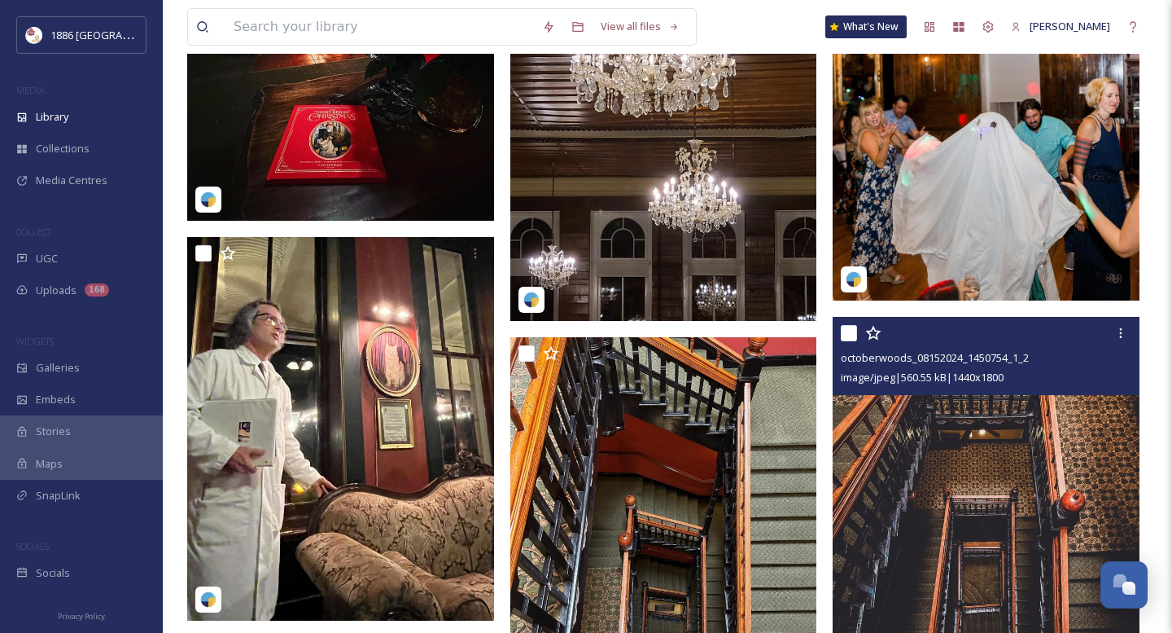
scroll to position [6923, 0]
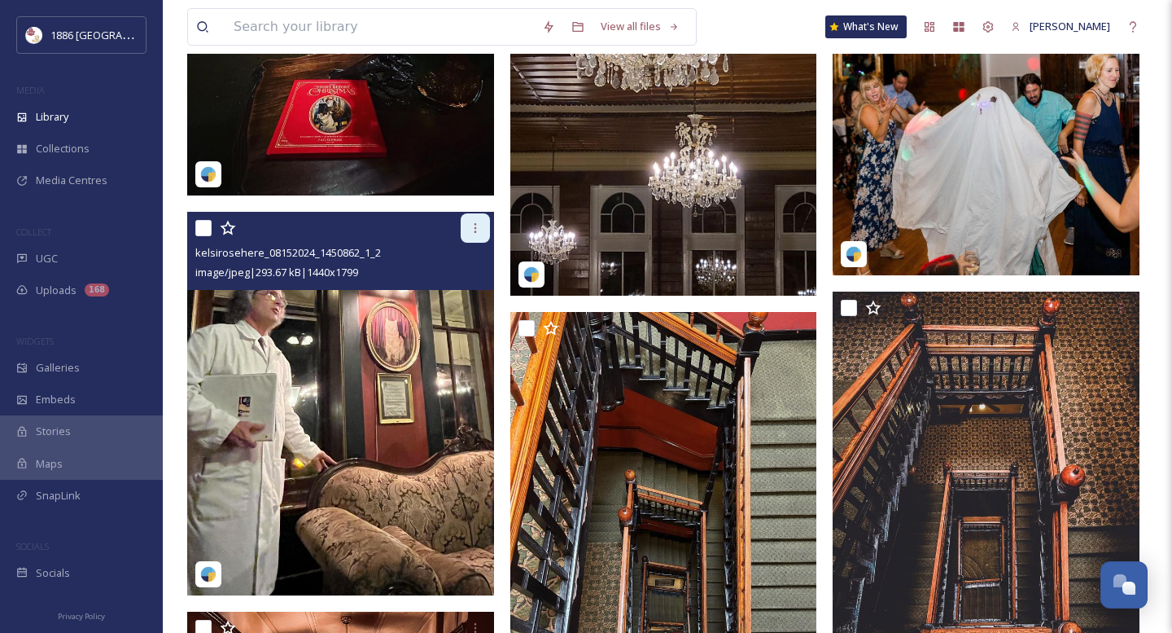
click at [481, 234] on icon at bounding box center [475, 227] width 13 height 13
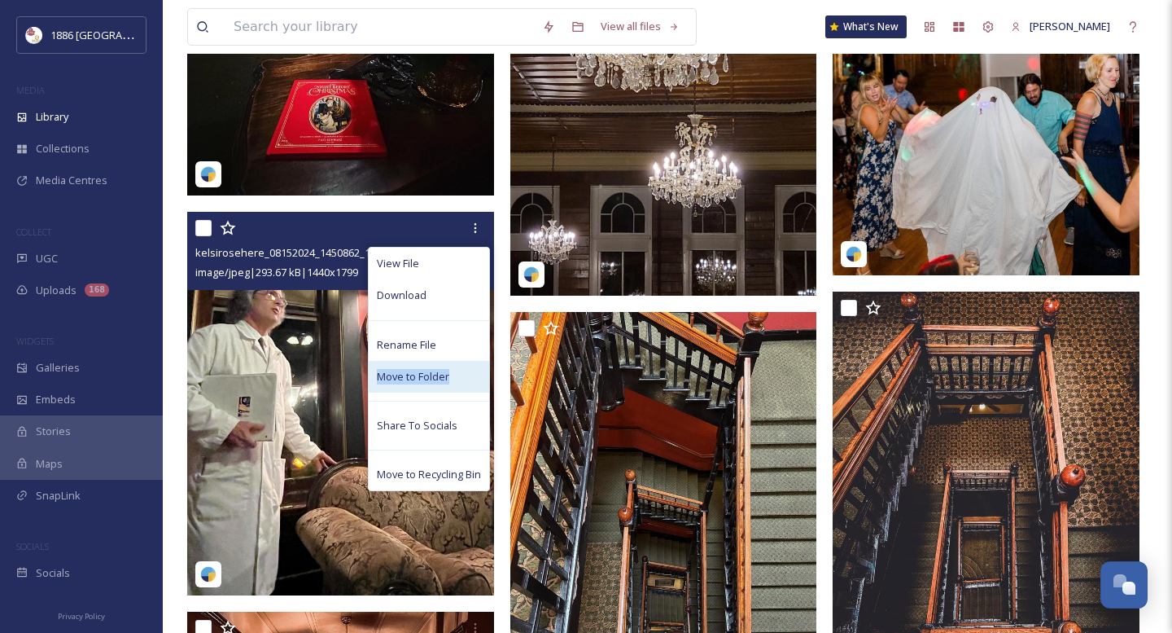
drag, startPoint x: 466, startPoint y: 359, endPoint x: 459, endPoint y: 370, distance: 13.1
click at [459, 370] on div "View File Download Rename File Move to Folder Share To Socials Move to Recyclin…" at bounding box center [429, 369] width 122 height 244
click at [459, 370] on div "Move to Folder" at bounding box center [429, 377] width 120 height 32
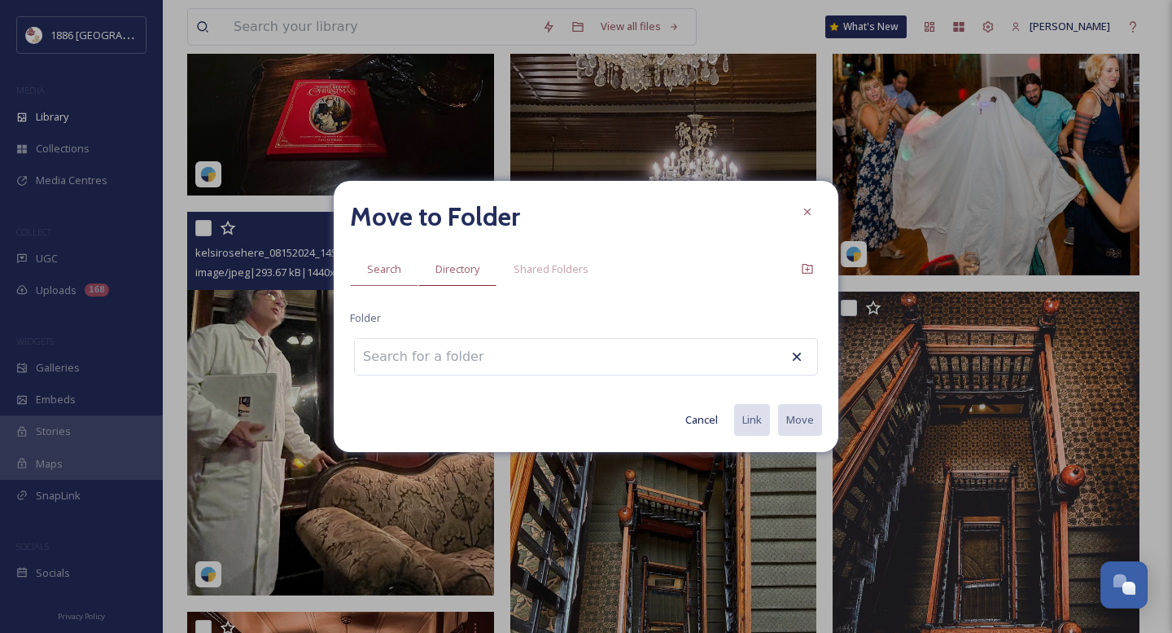
click at [466, 280] on div "Directory" at bounding box center [457, 268] width 78 height 33
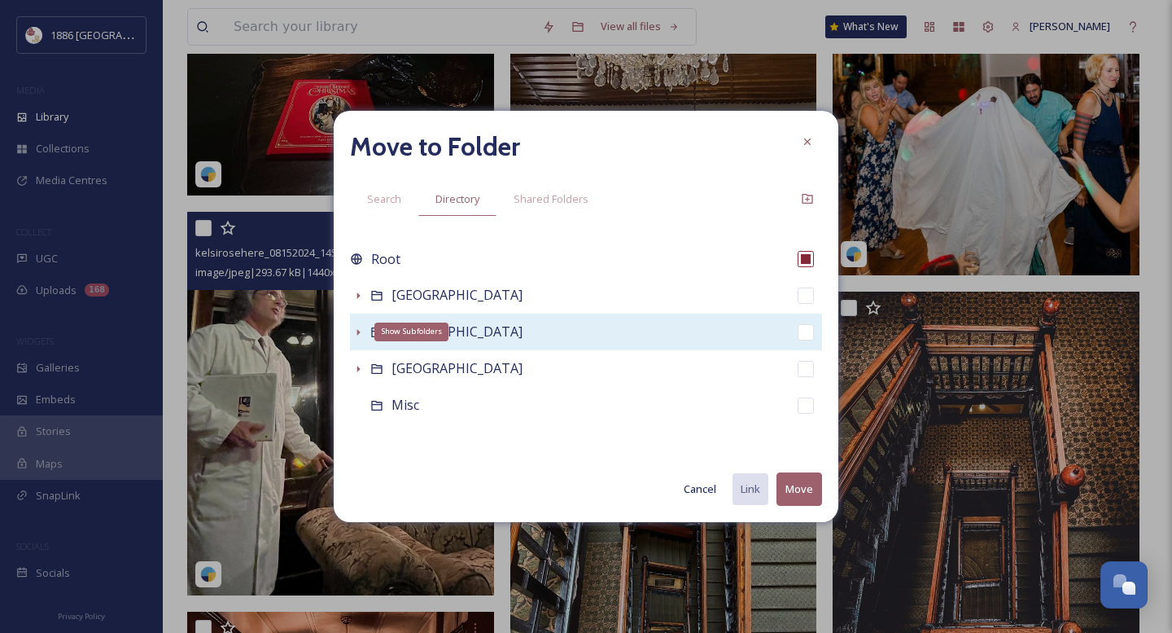
click at [364, 329] on icon at bounding box center [358, 332] width 13 height 13
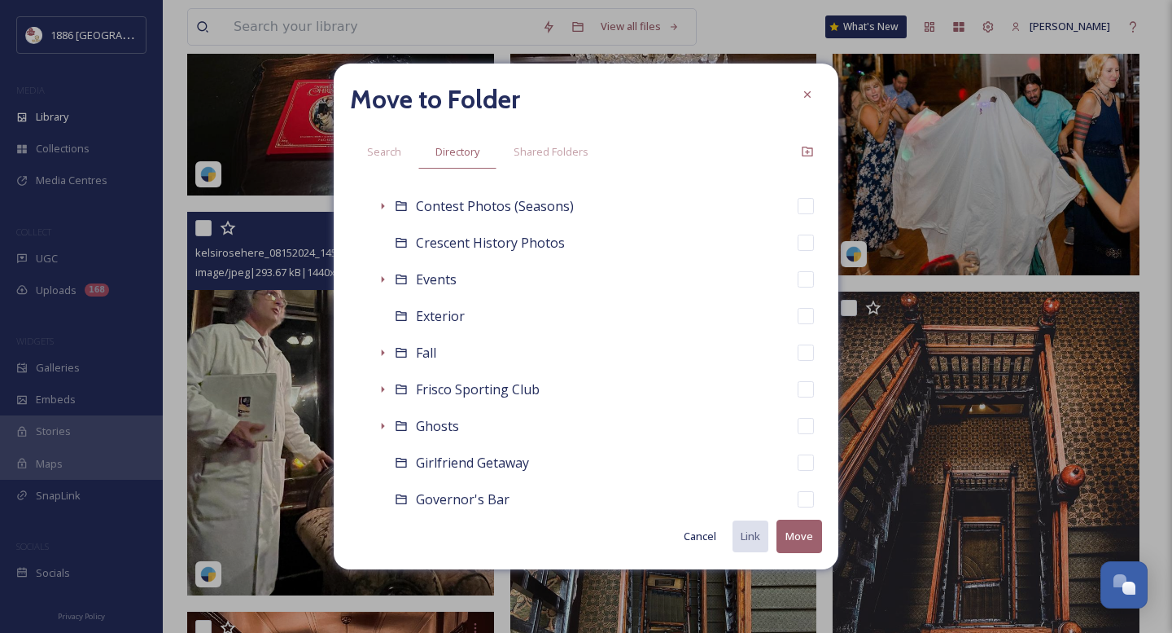
scroll to position [304, 0]
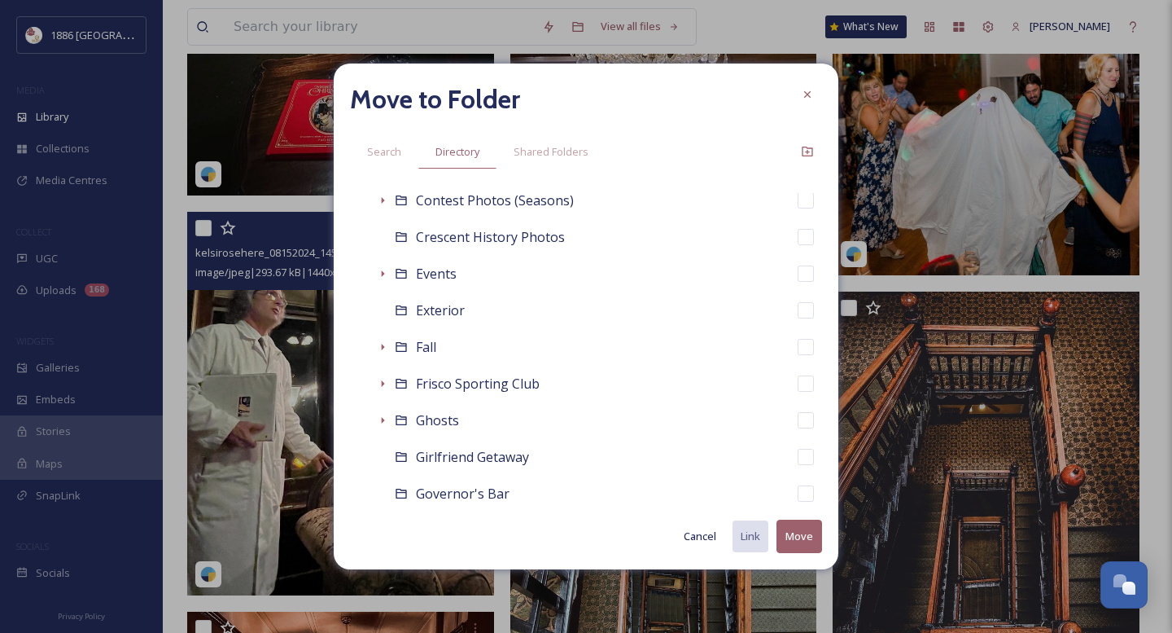
click at [522, 429] on div "Ghosts" at bounding box center [598, 420] width 448 height 37
checkbox input "false"
checkbox input "true"
click at [812, 547] on button "Move" at bounding box center [800, 535] width 46 height 33
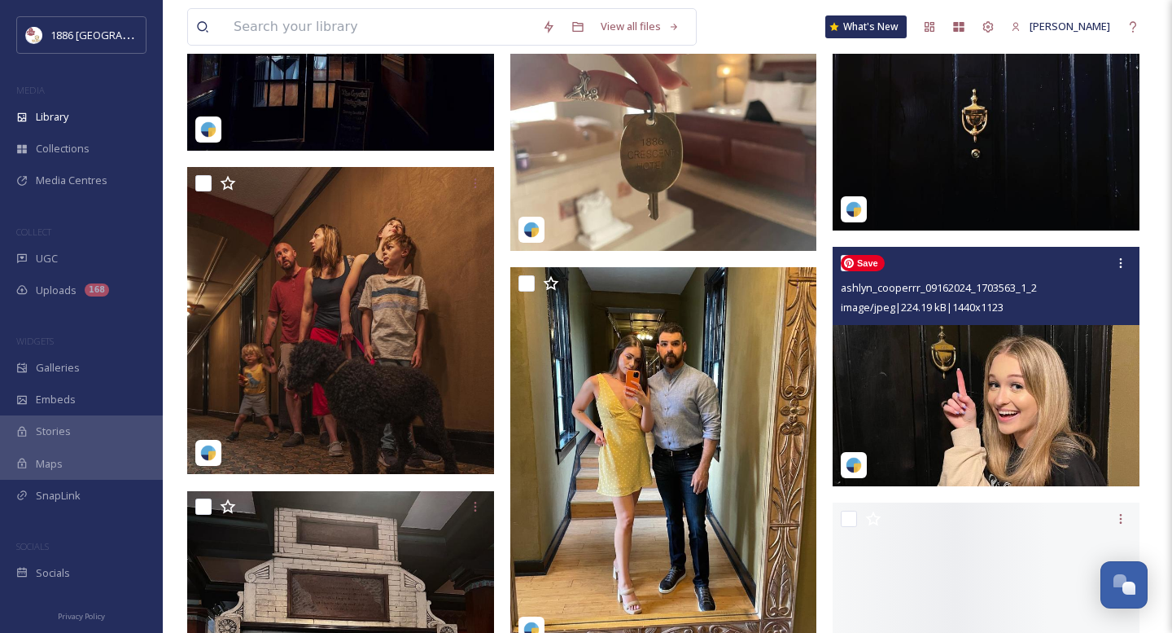
scroll to position [8052, 0]
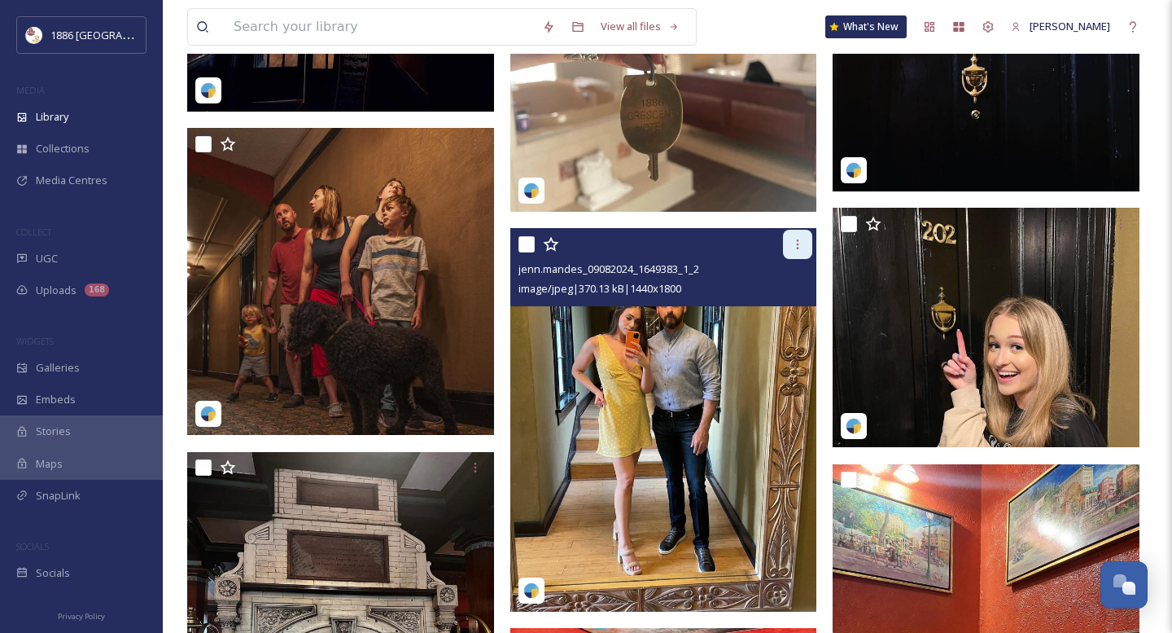
click at [799, 240] on icon at bounding box center [797, 244] width 13 height 13
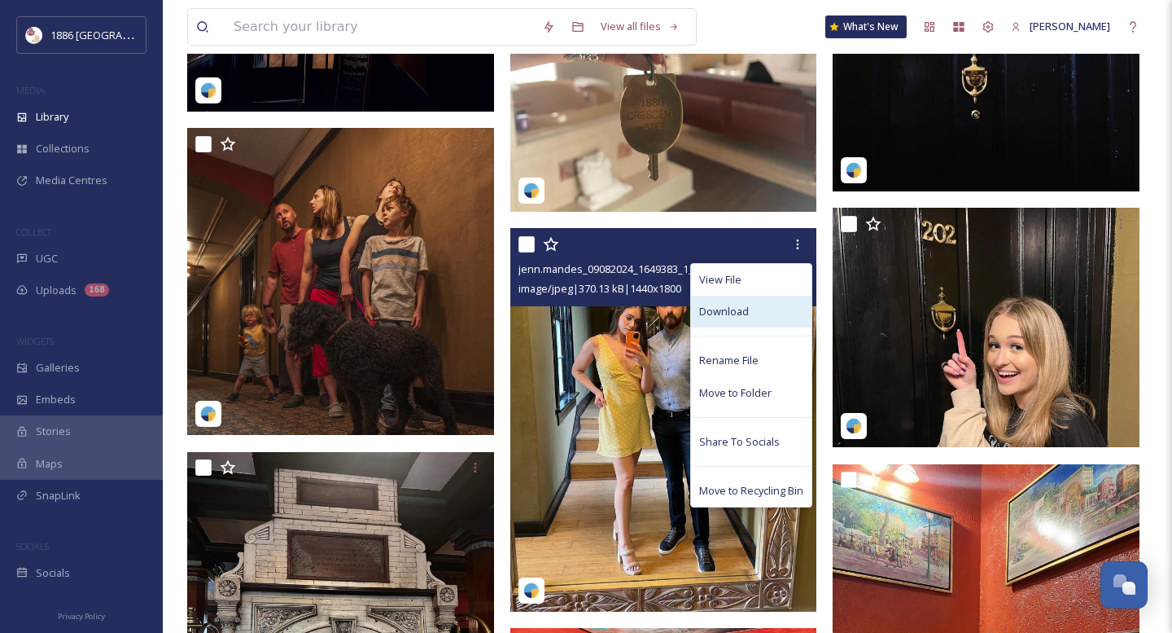
click at [751, 304] on div "Download" at bounding box center [751, 311] width 120 height 32
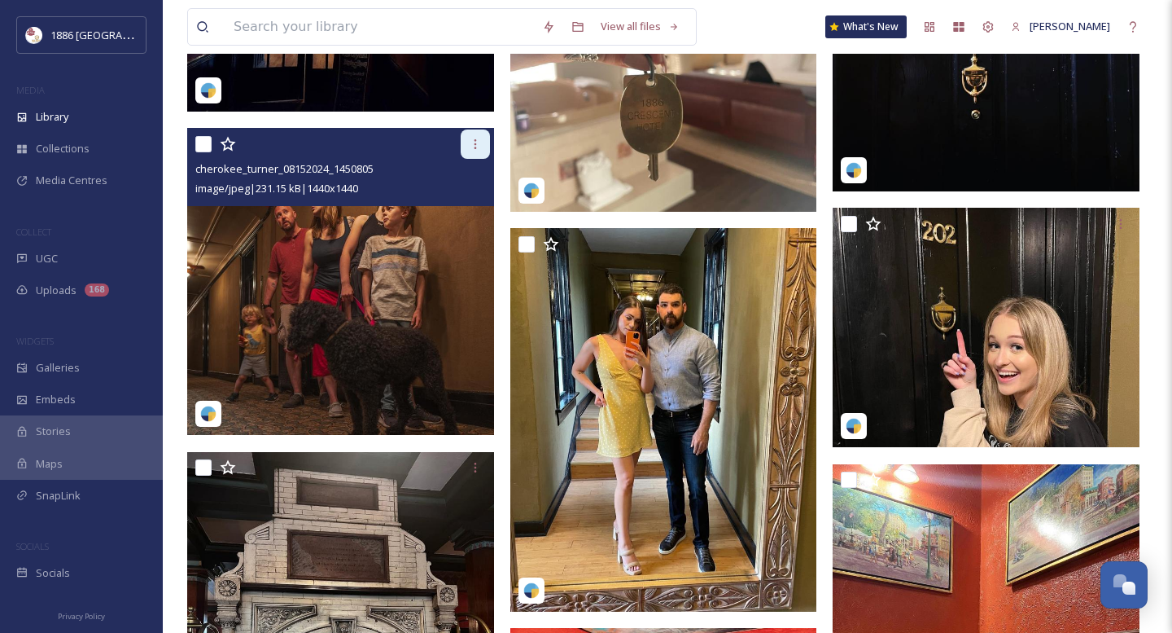
click at [469, 145] on icon at bounding box center [475, 144] width 13 height 13
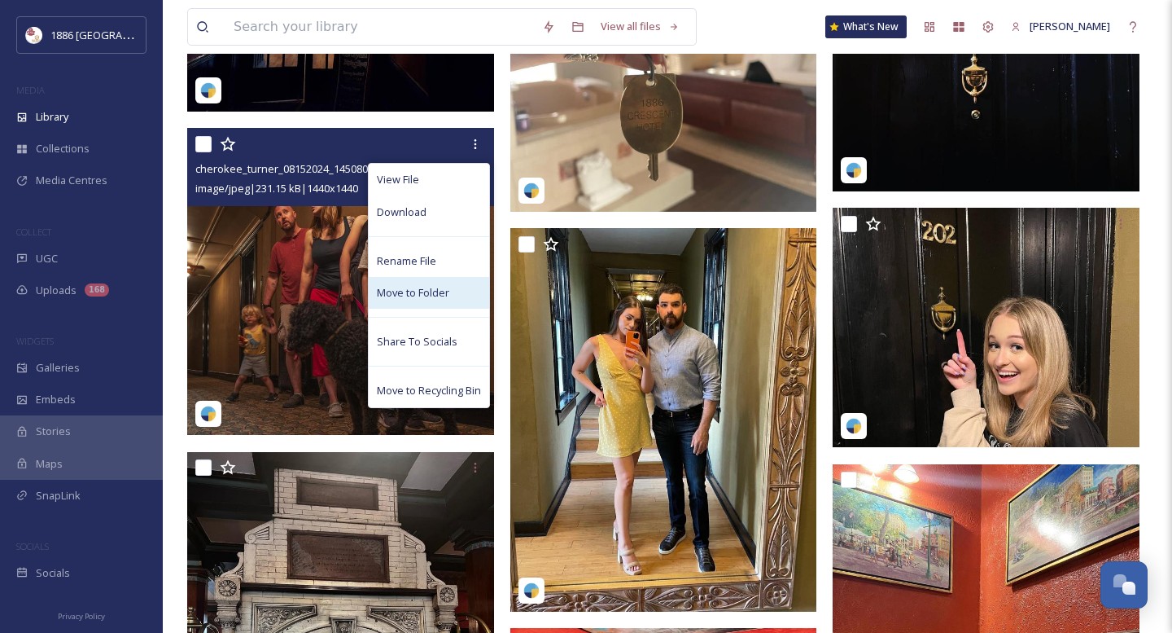
click at [441, 285] on span "Move to Folder" at bounding box center [413, 292] width 72 height 15
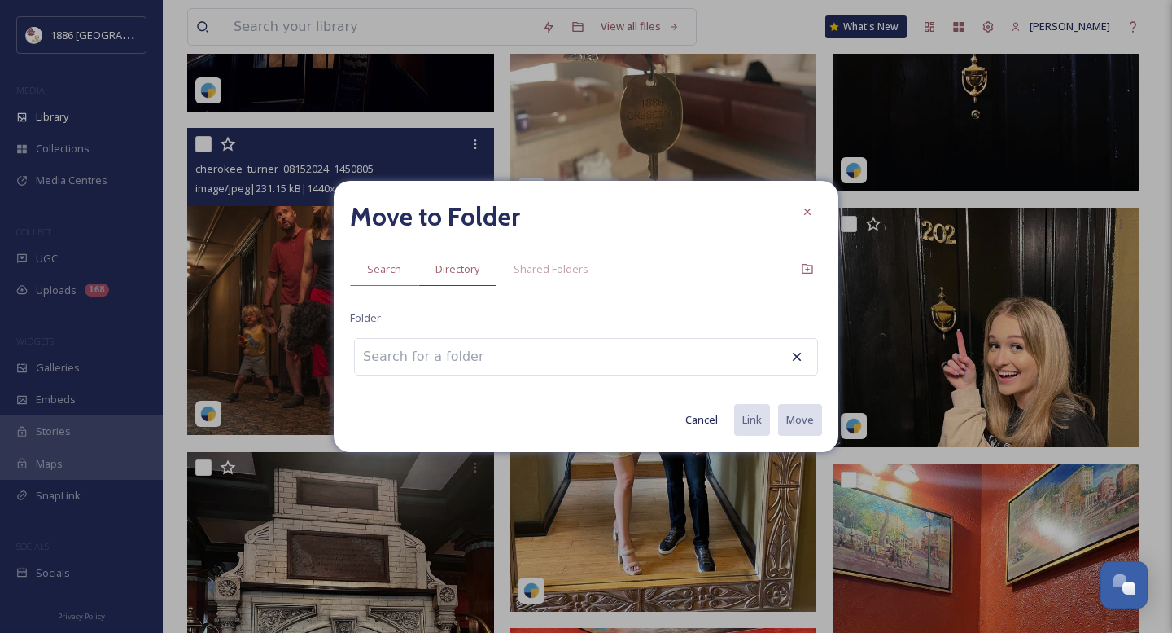
click at [477, 282] on div "Directory" at bounding box center [457, 268] width 78 height 33
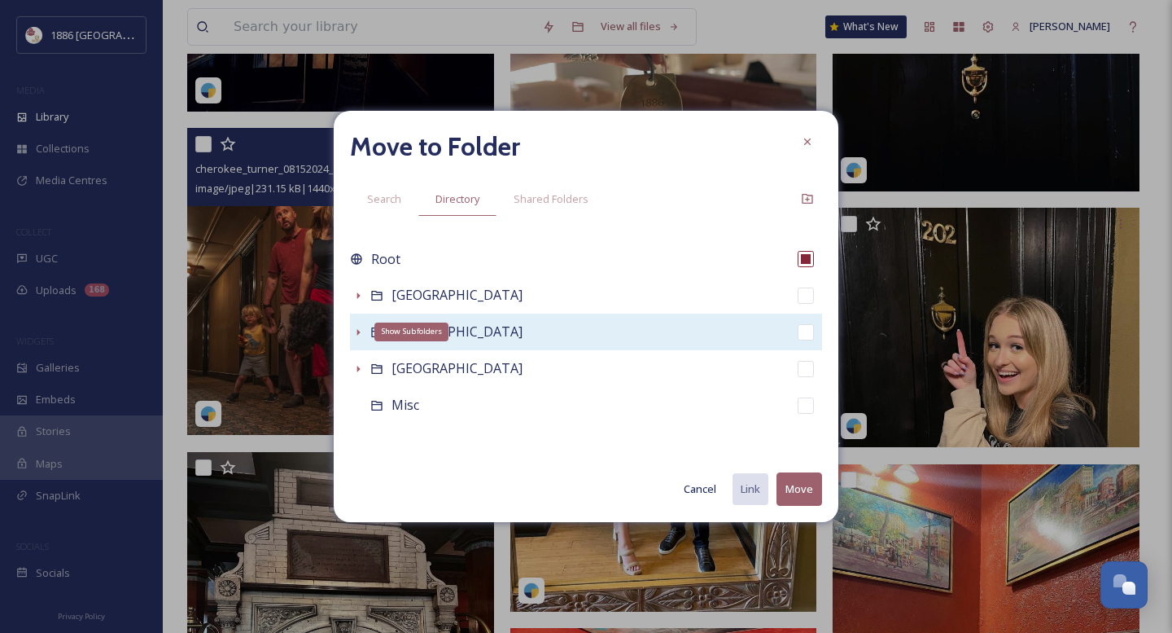
click at [358, 332] on icon at bounding box center [358, 332] width 3 height 7
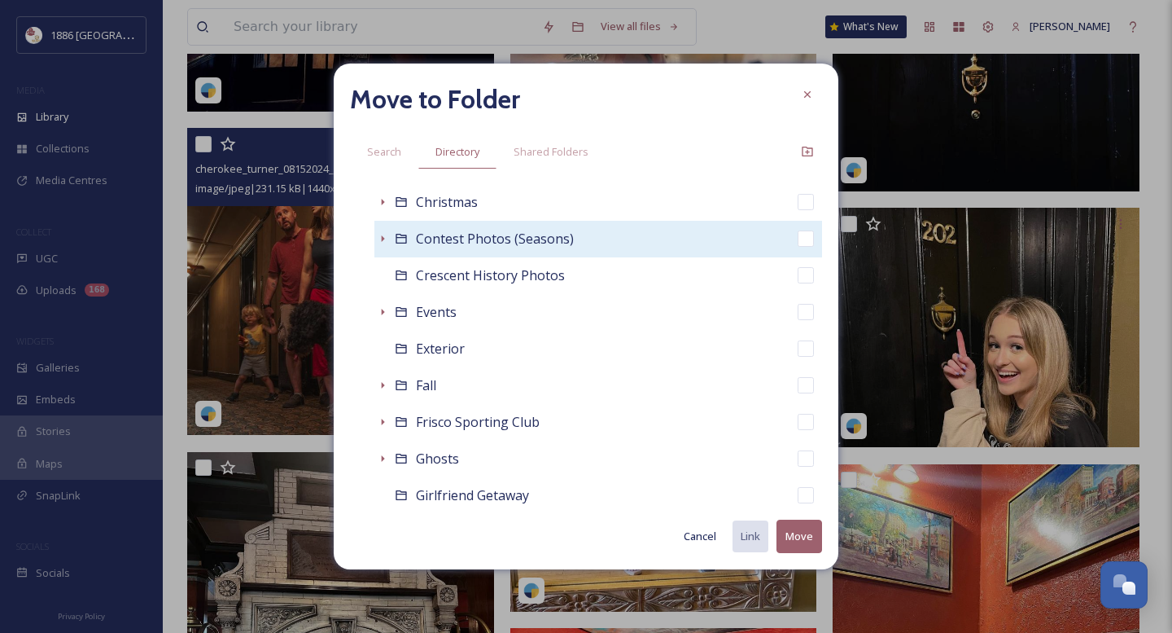
scroll to position [269, 0]
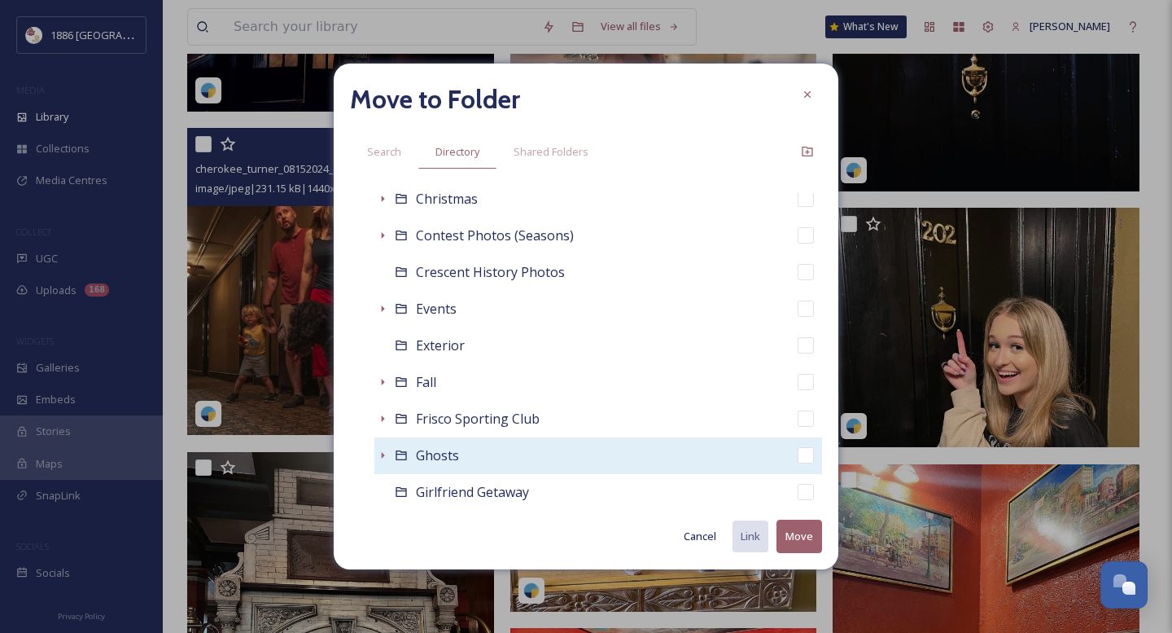
click at [519, 448] on div "Ghosts" at bounding box center [598, 455] width 448 height 37
checkbox input "false"
checkbox input "true"
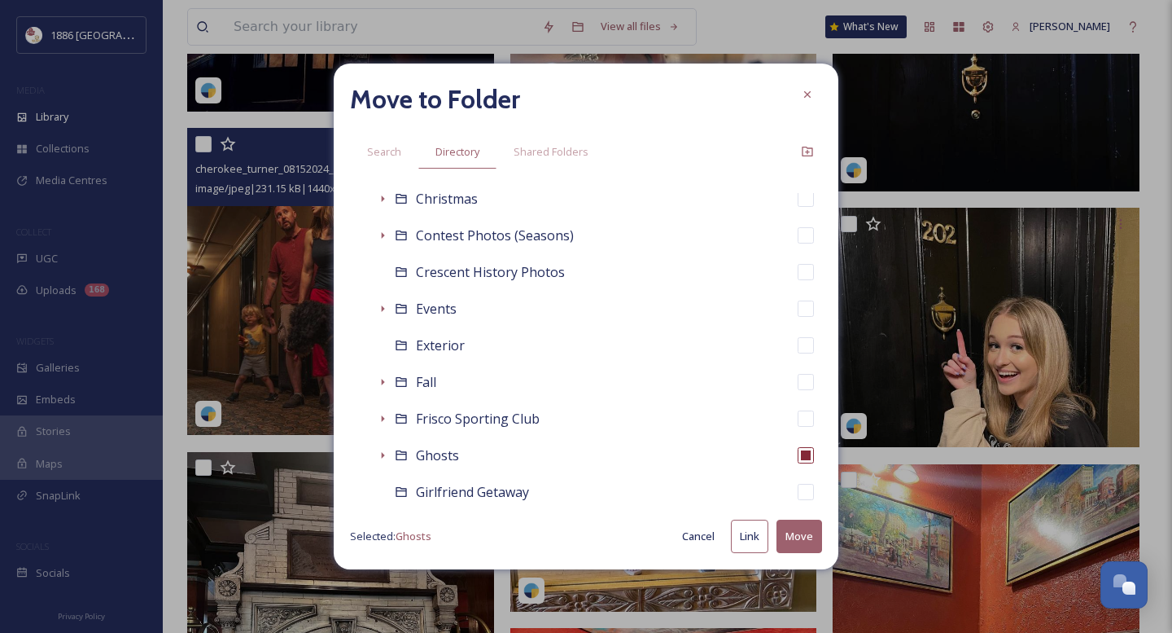
click at [792, 544] on button "Move" at bounding box center [800, 535] width 46 height 33
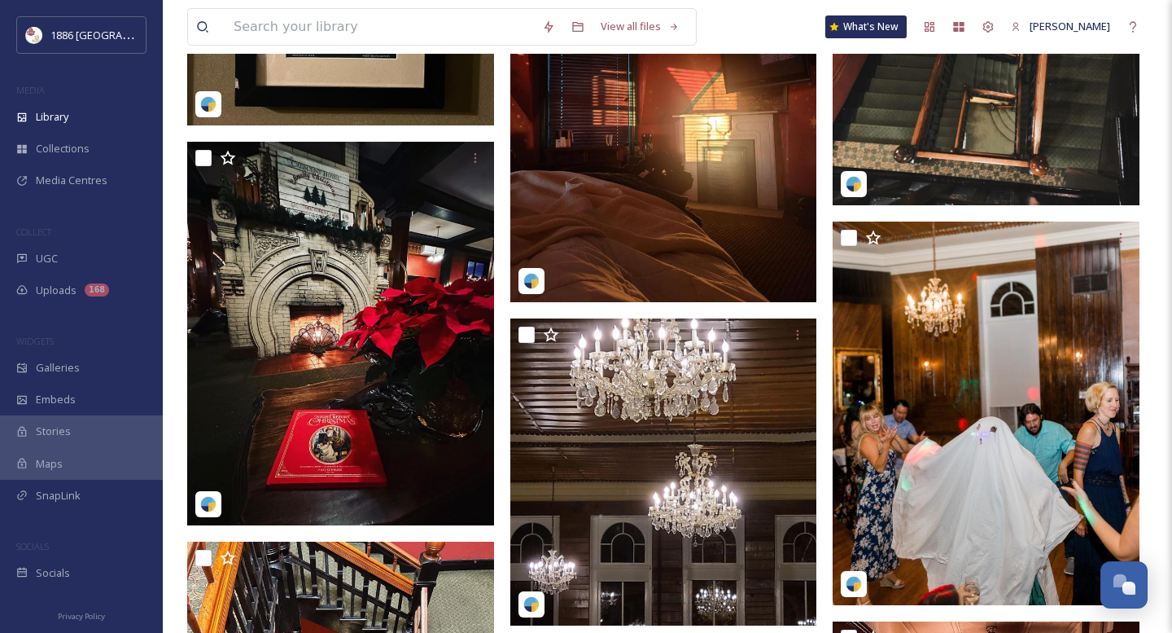
scroll to position [6450, 0]
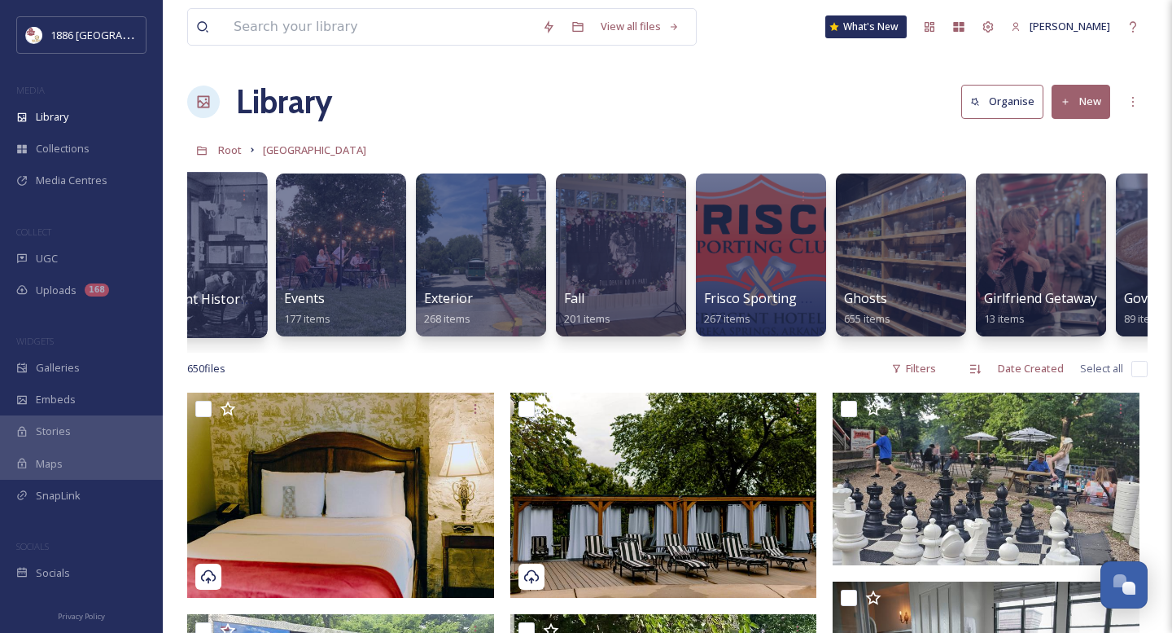
scroll to position [0, 897]
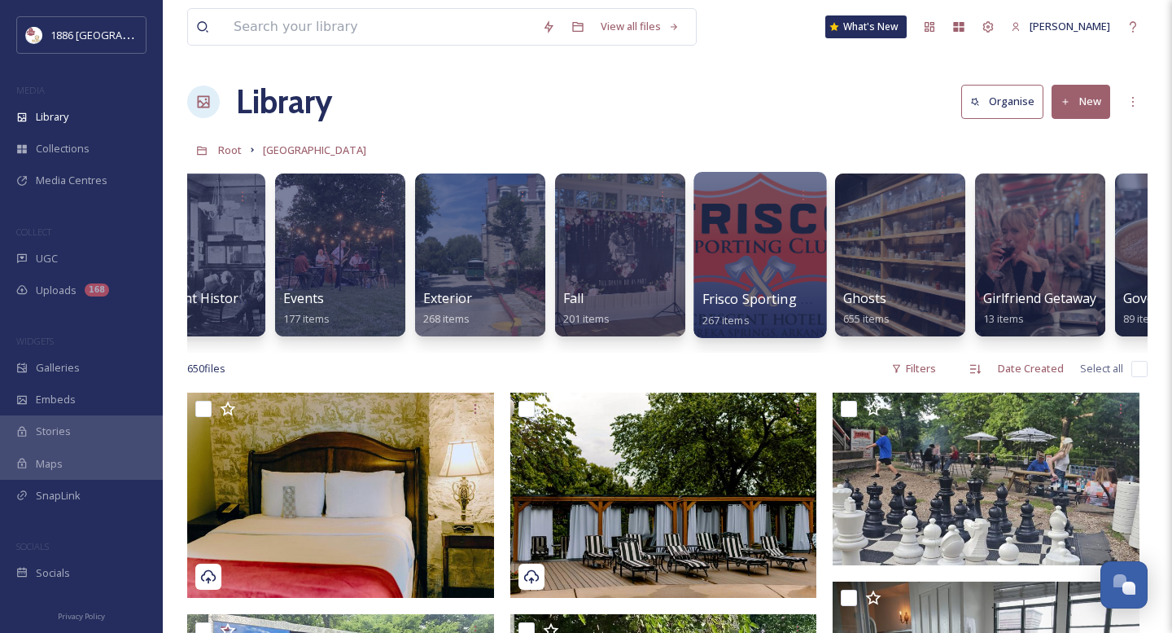
click at [788, 272] on div at bounding box center [760, 255] width 133 height 166
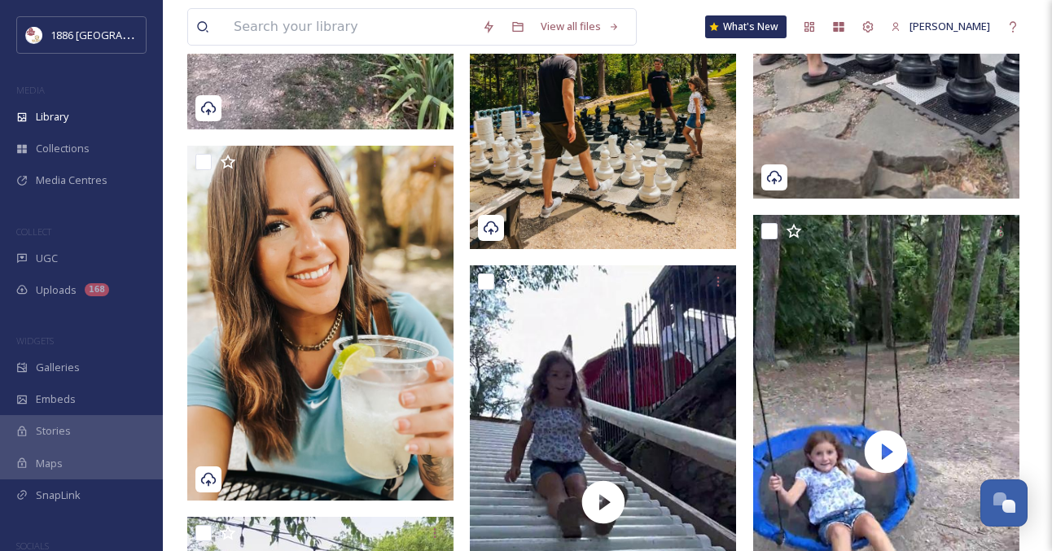
scroll to position [8529, 0]
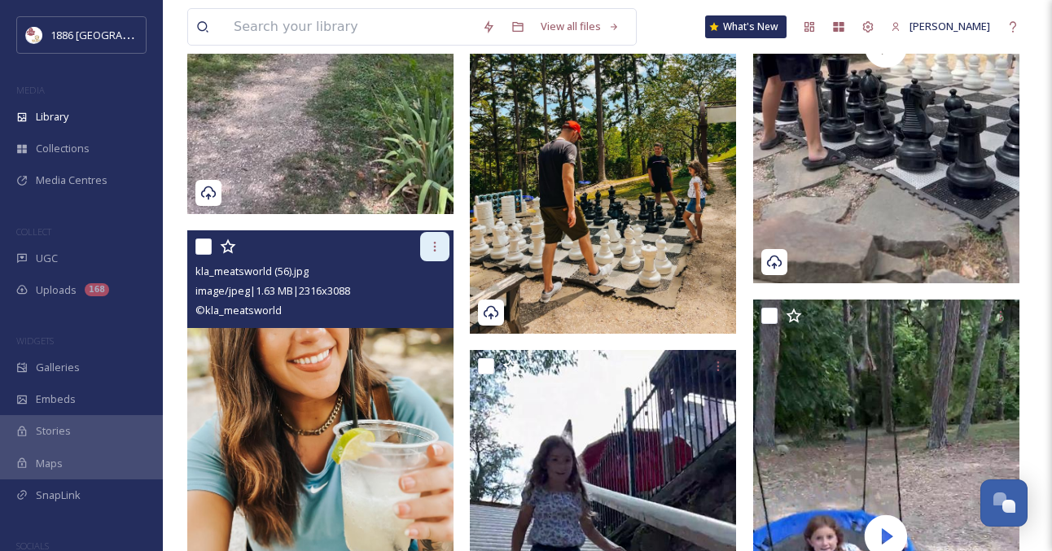
click at [436, 246] on icon at bounding box center [434, 246] width 13 height 13
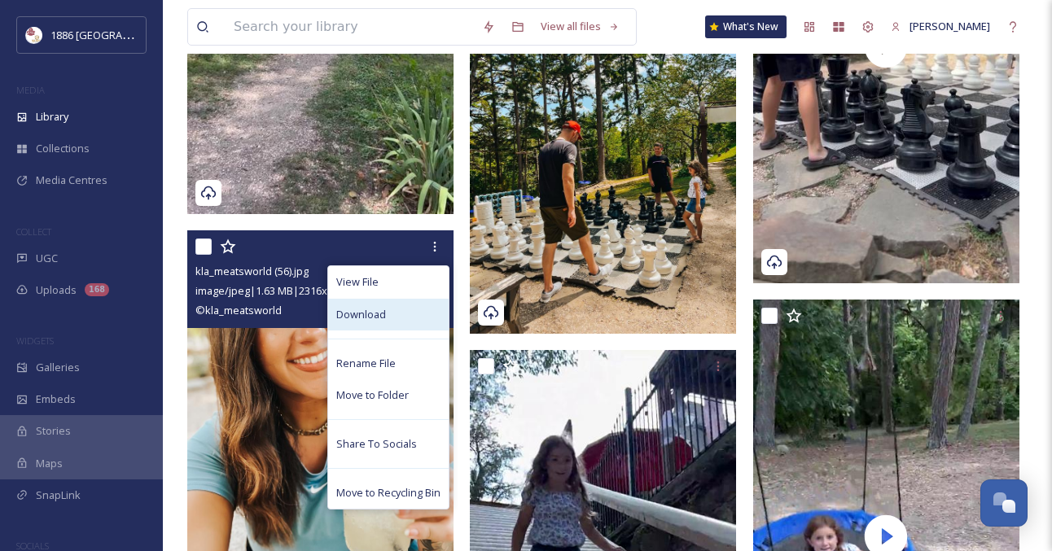
click at [410, 313] on div "Download" at bounding box center [388, 315] width 120 height 32
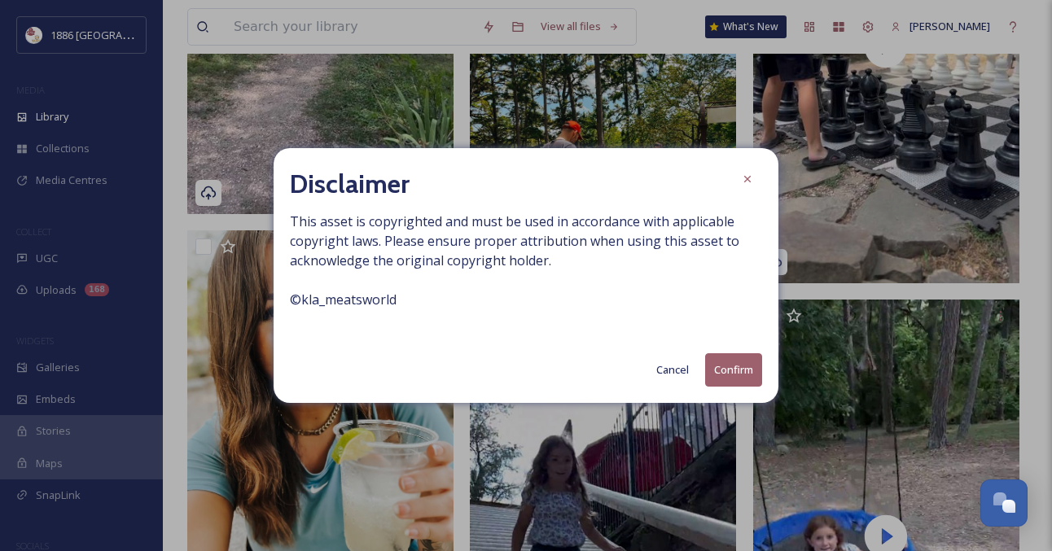
click at [751, 365] on button "Confirm" at bounding box center [733, 369] width 57 height 33
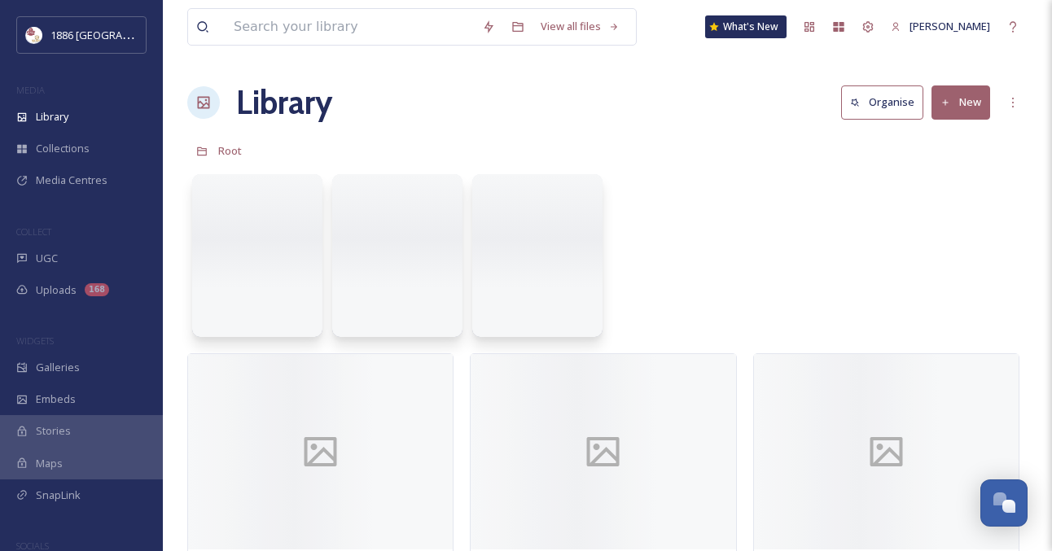
click at [308, 150] on div "Root" at bounding box center [607, 150] width 840 height 31
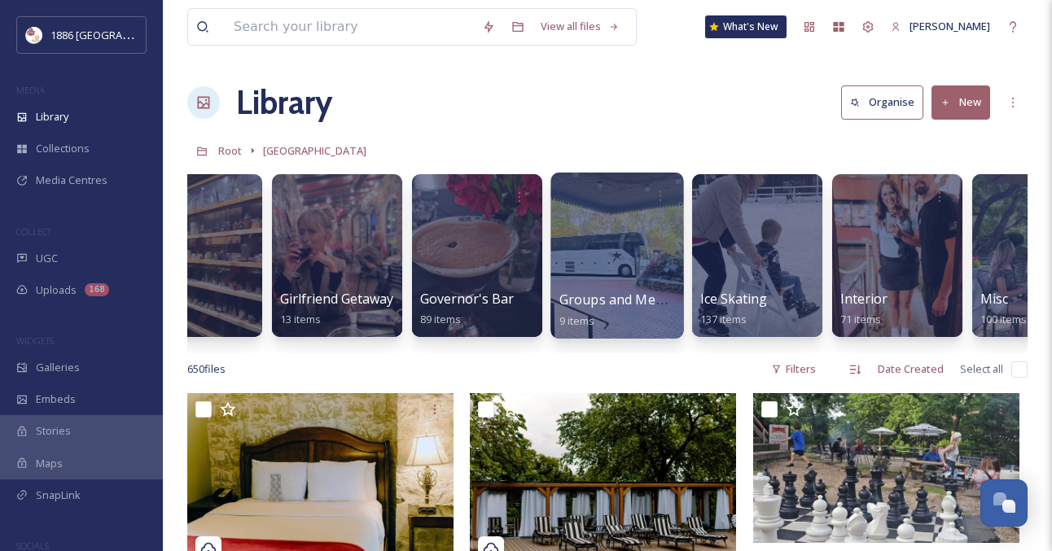
scroll to position [0, 1602]
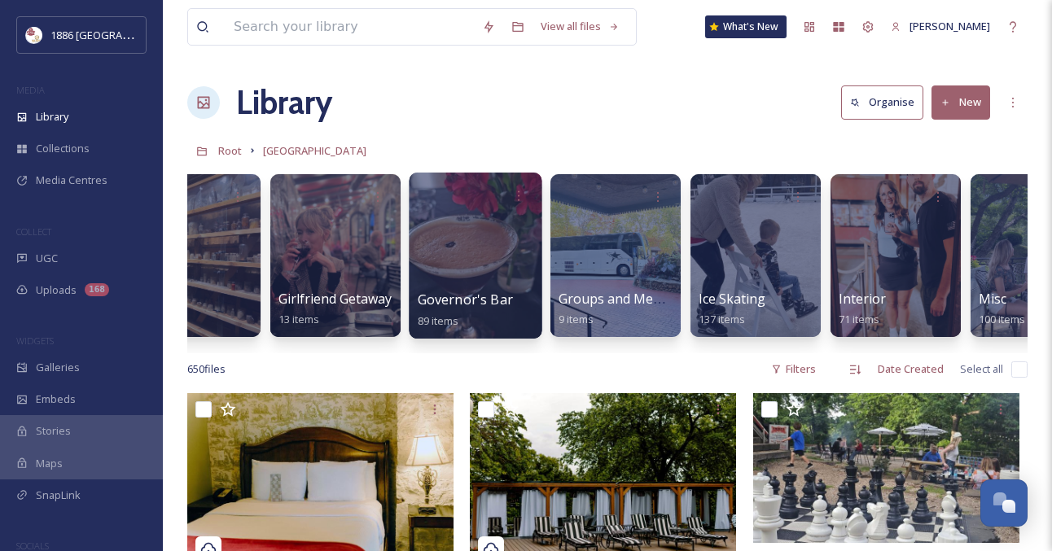
click at [446, 225] on div at bounding box center [475, 256] width 133 height 166
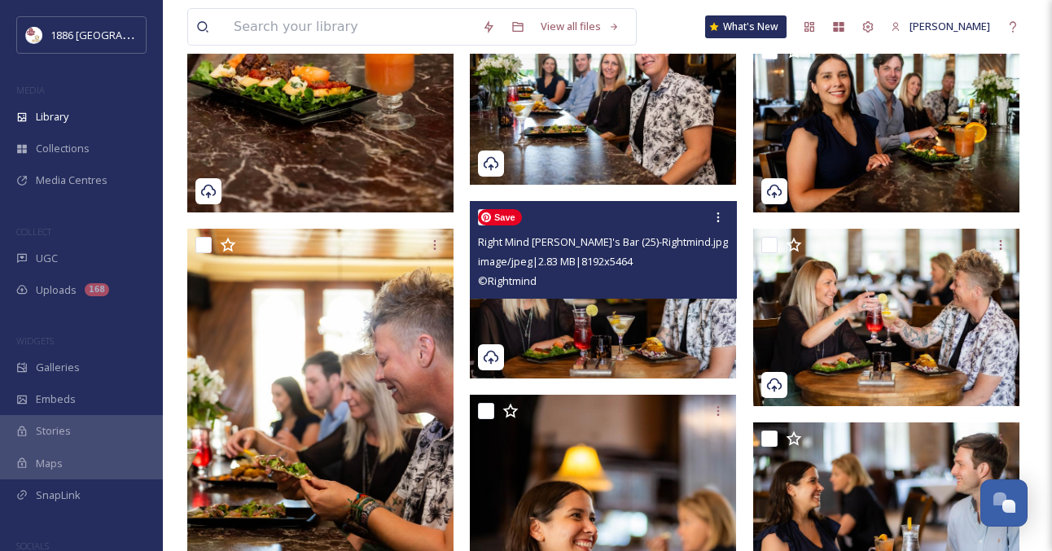
scroll to position [1383, 0]
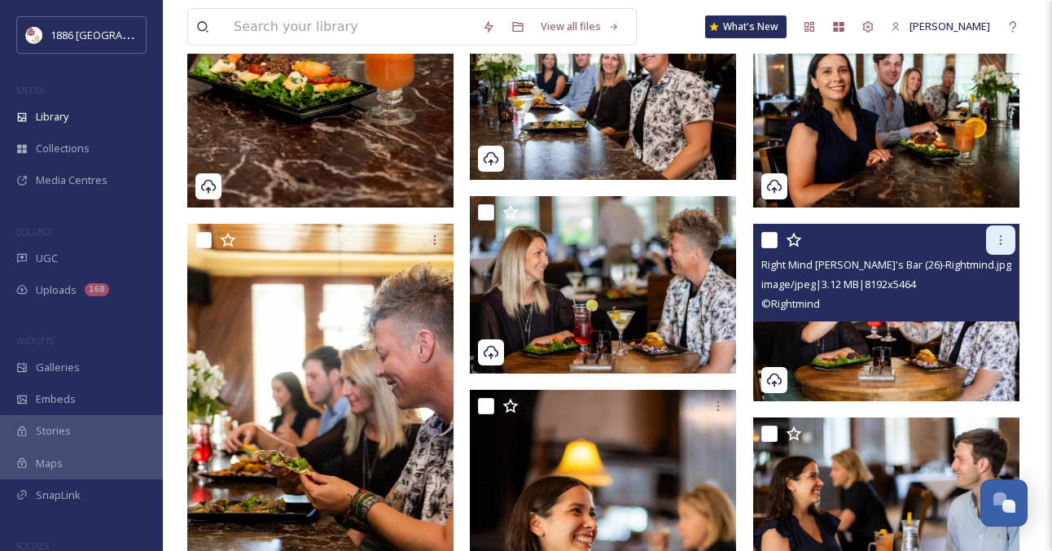
click at [1005, 234] on icon at bounding box center [1000, 240] width 13 height 13
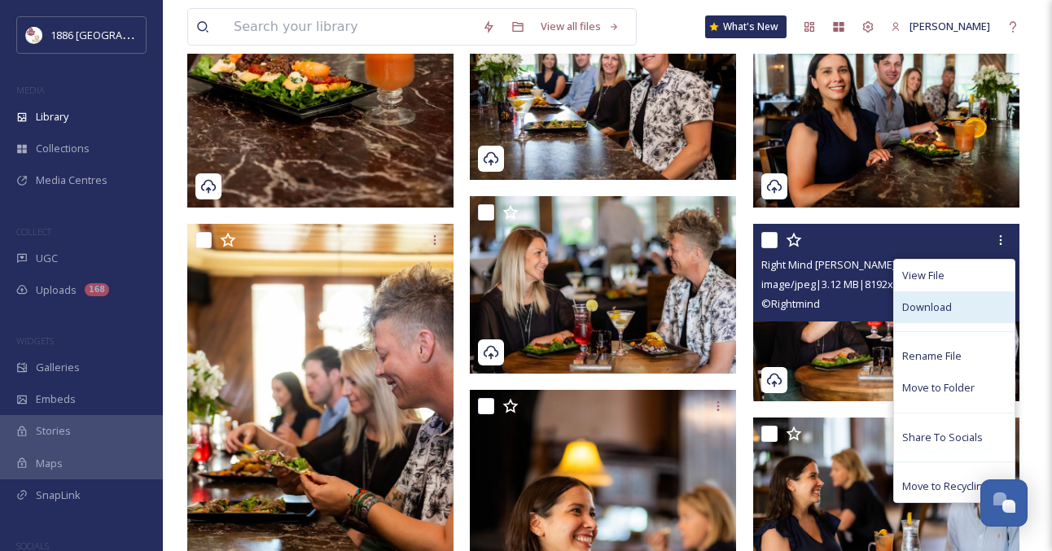
click at [971, 304] on div "Download" at bounding box center [954, 307] width 120 height 32
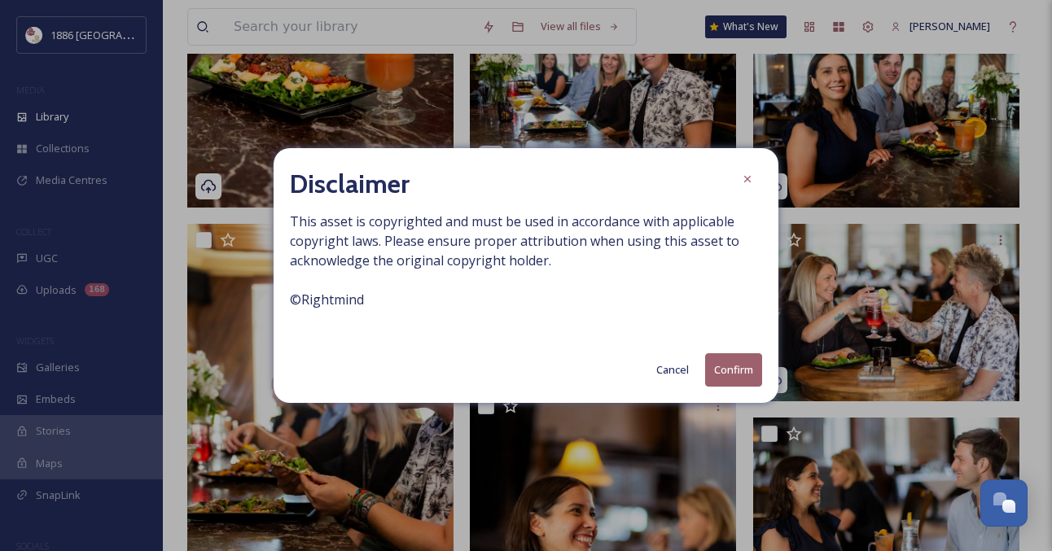
click at [732, 373] on button "Confirm" at bounding box center [733, 369] width 57 height 33
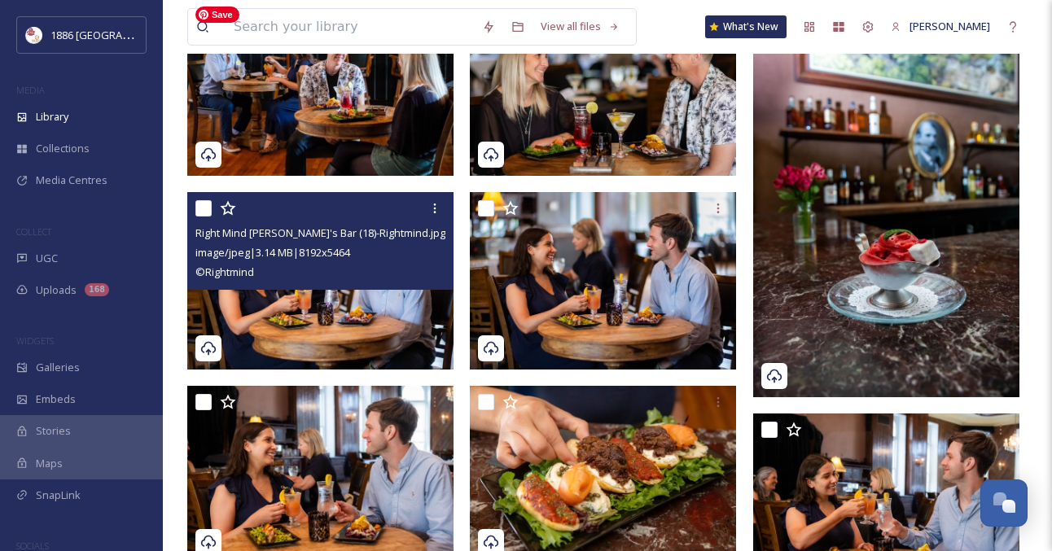
scroll to position [46, 0]
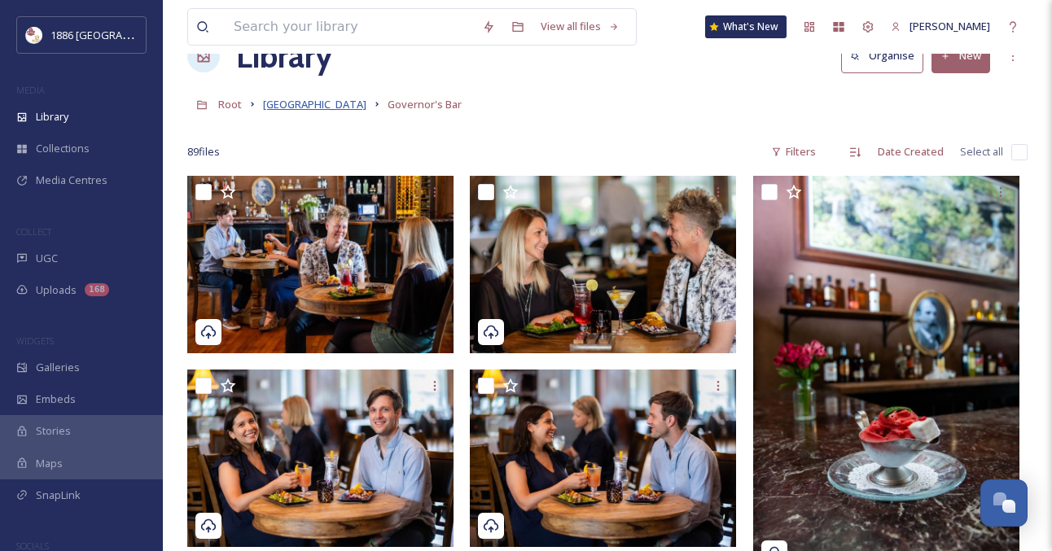
click at [304, 105] on span "[GEOGRAPHIC_DATA]" at bounding box center [314, 104] width 103 height 15
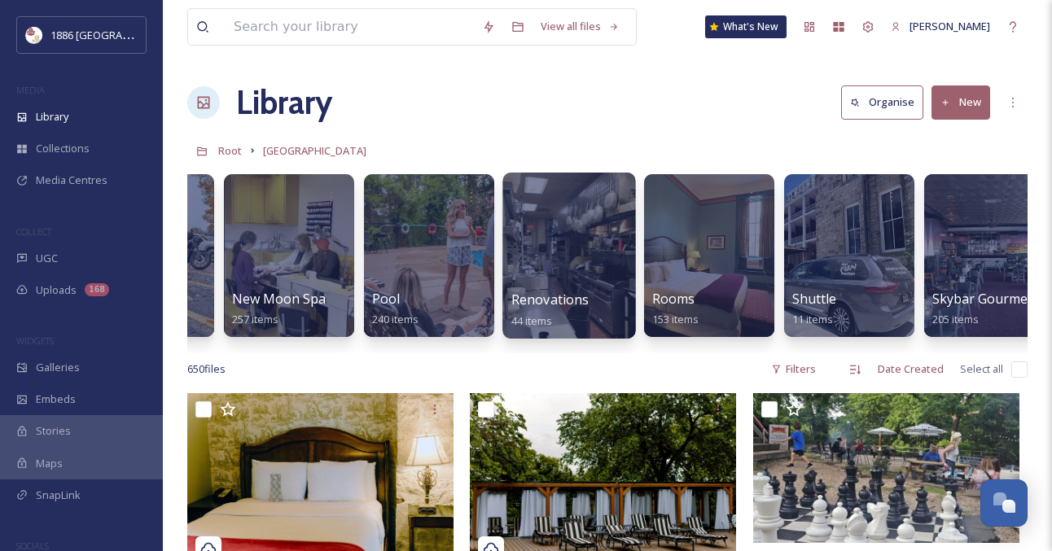
scroll to position [0, 2611]
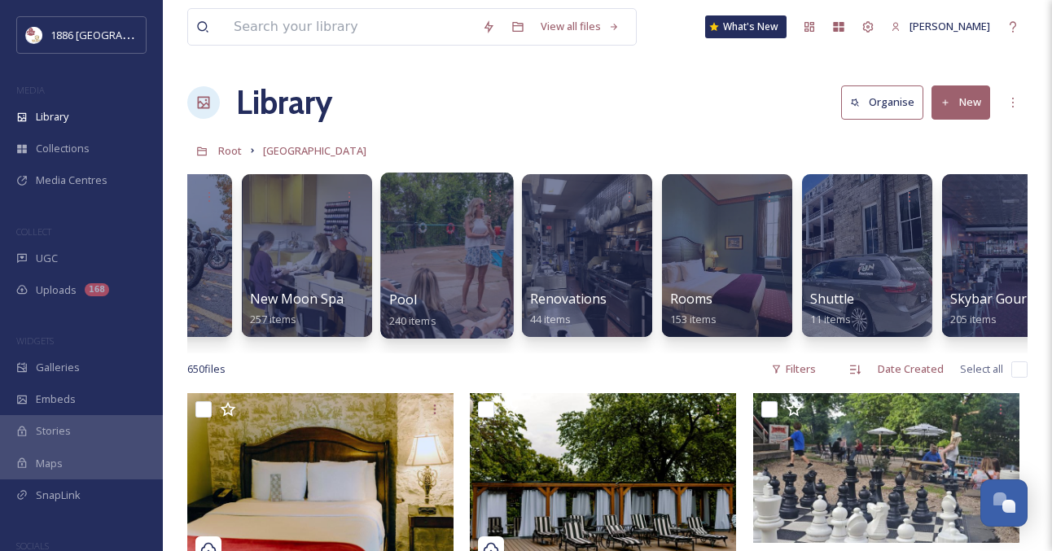
click at [471, 269] on div at bounding box center [446, 256] width 133 height 166
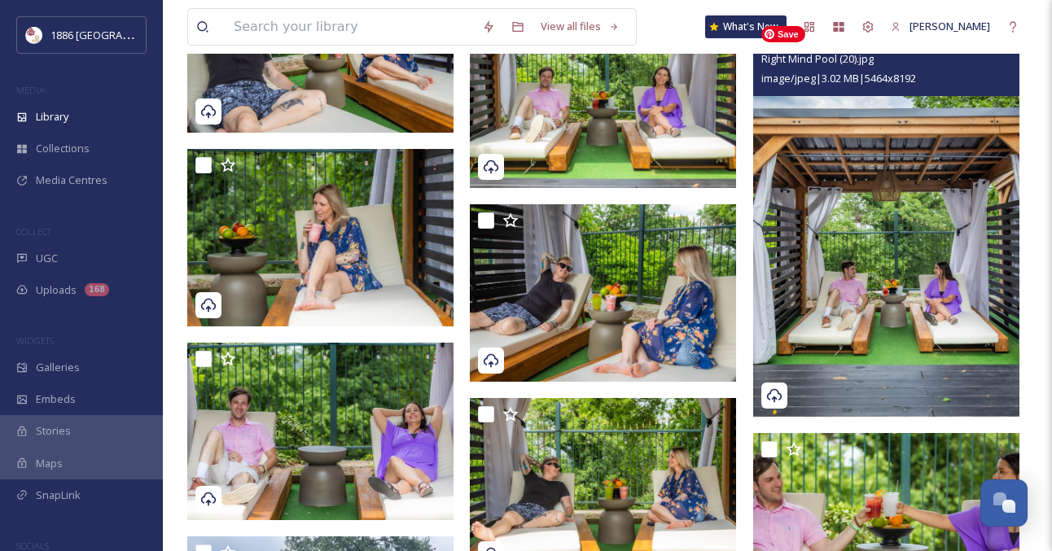
scroll to position [2961, 0]
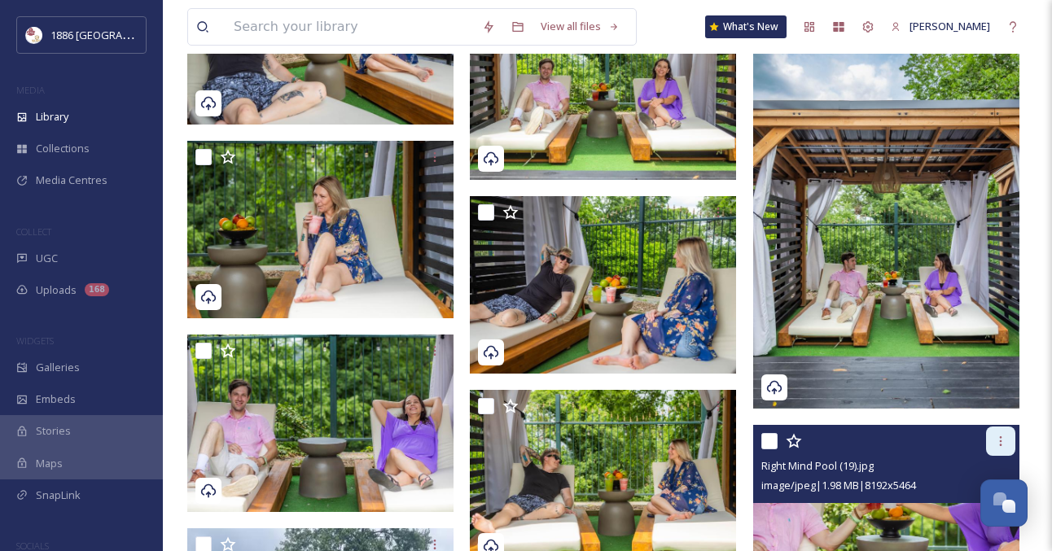
click at [1005, 439] on icon at bounding box center [1000, 441] width 13 height 13
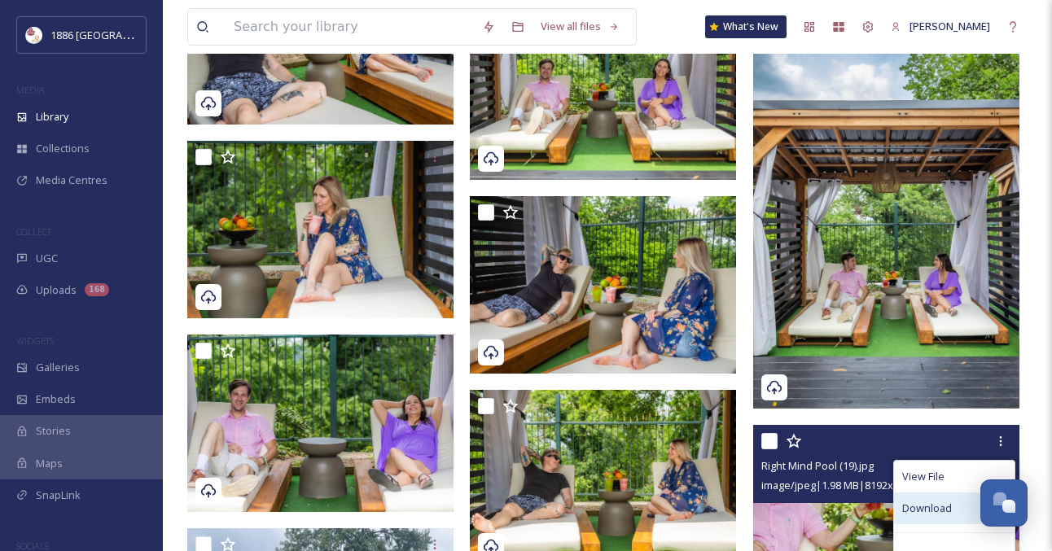
click at [923, 510] on span "Download" at bounding box center [927, 508] width 50 height 15
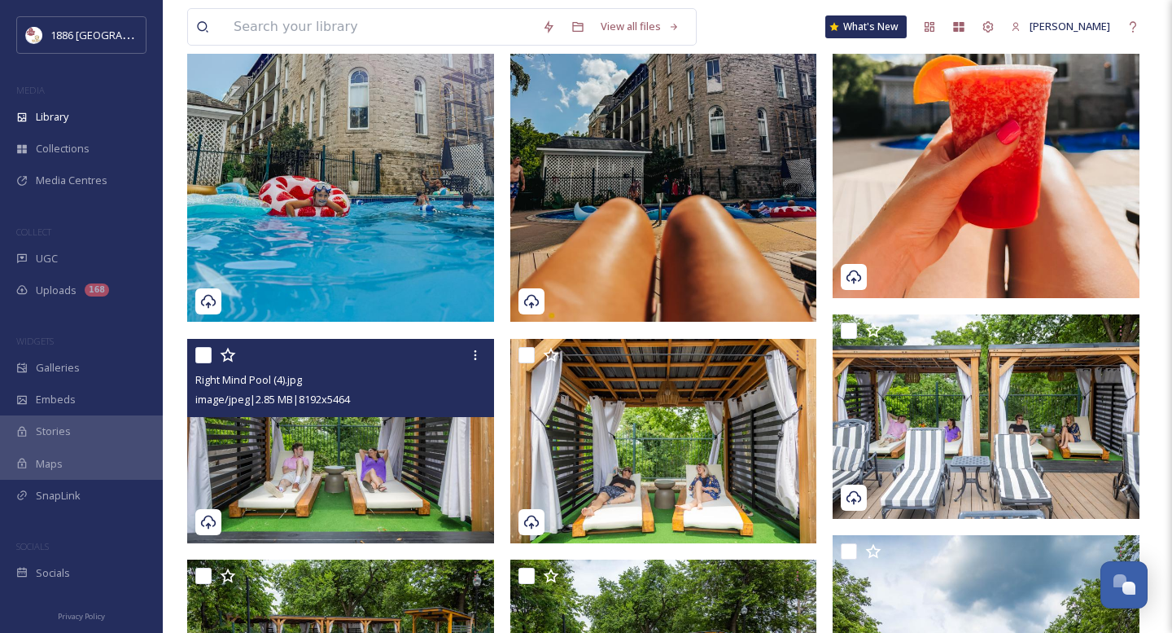
scroll to position [911, 0]
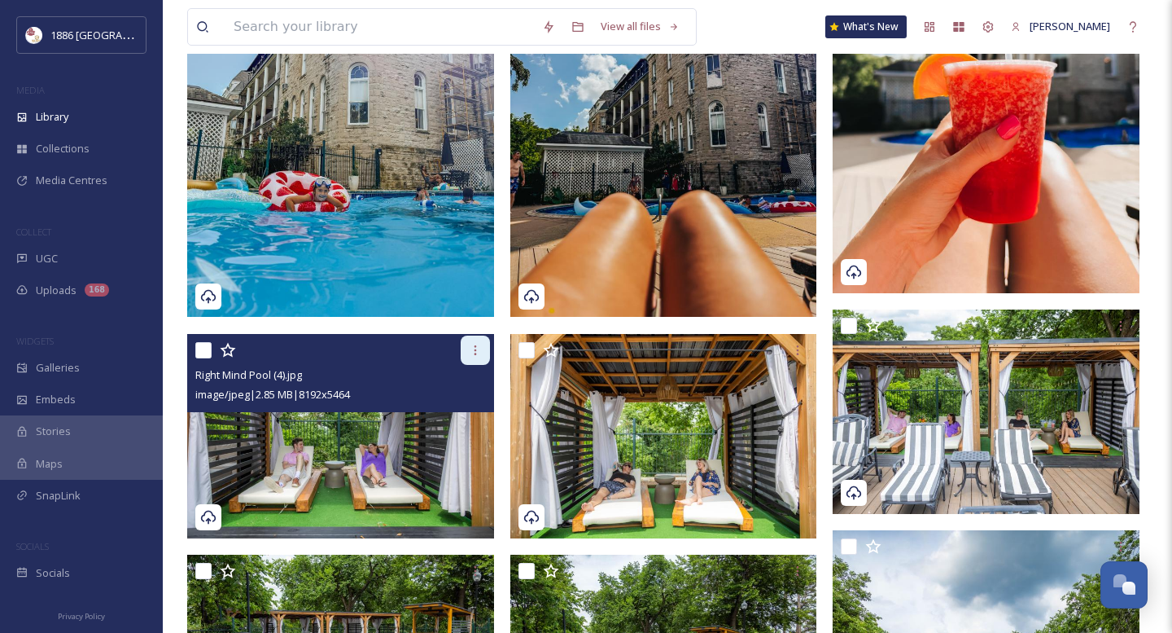
click at [469, 347] on icon at bounding box center [475, 350] width 13 height 13
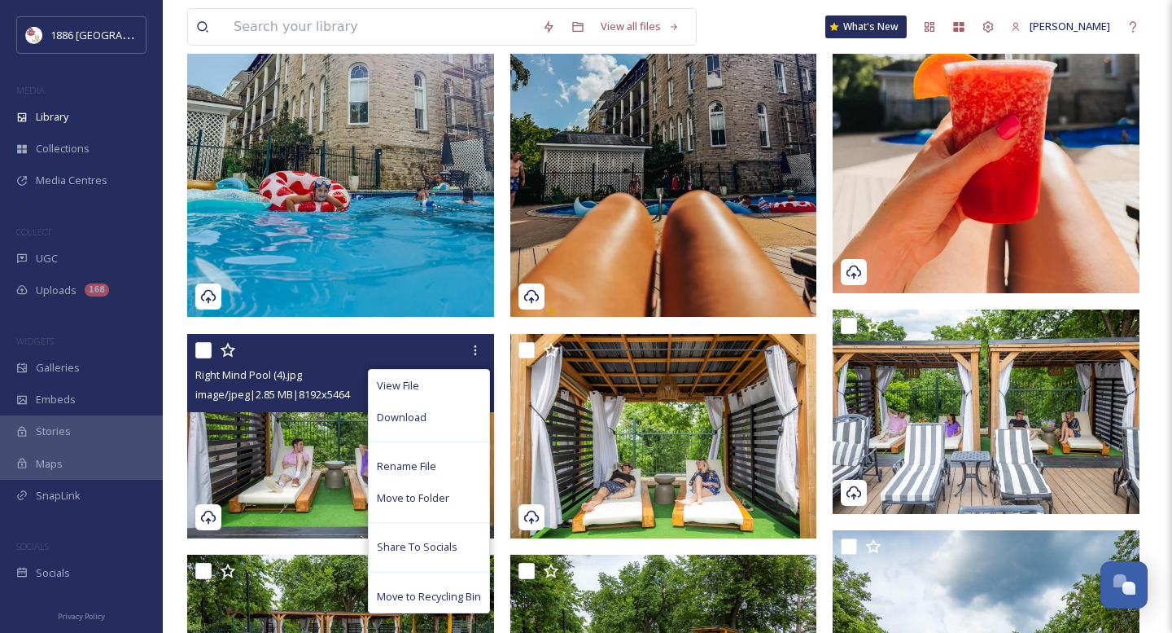
click at [447, 431] on div "View File Download Rename File Move to Folder Share To Socials Move to Recyclin…" at bounding box center [429, 491] width 122 height 244
click at [445, 421] on div "Download" at bounding box center [429, 417] width 120 height 32
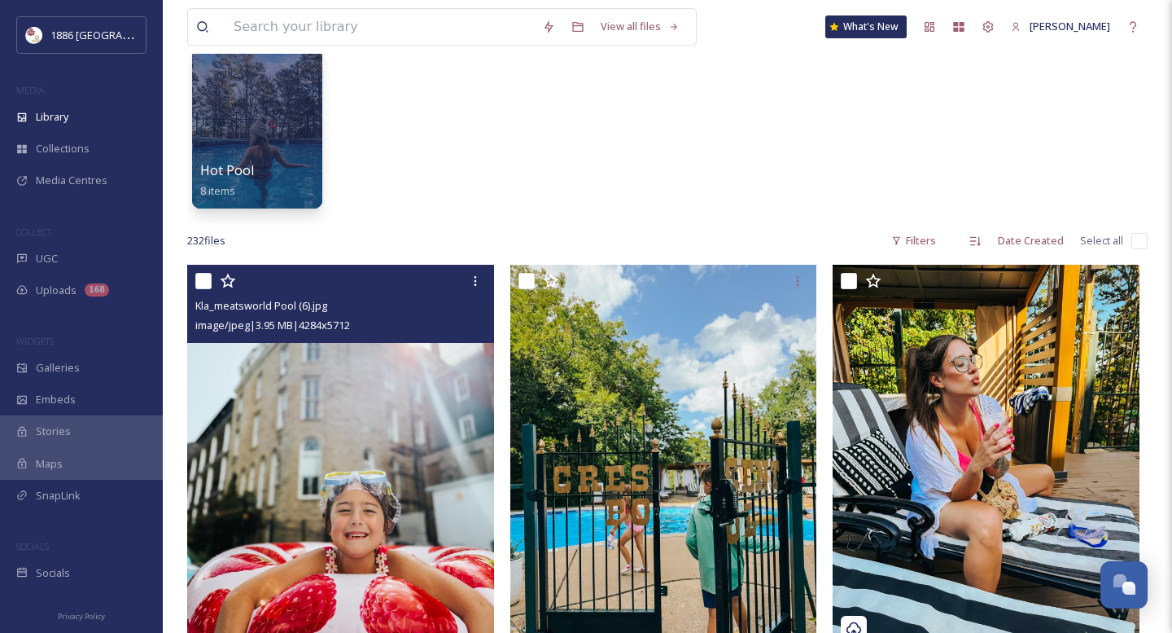
scroll to position [0, 0]
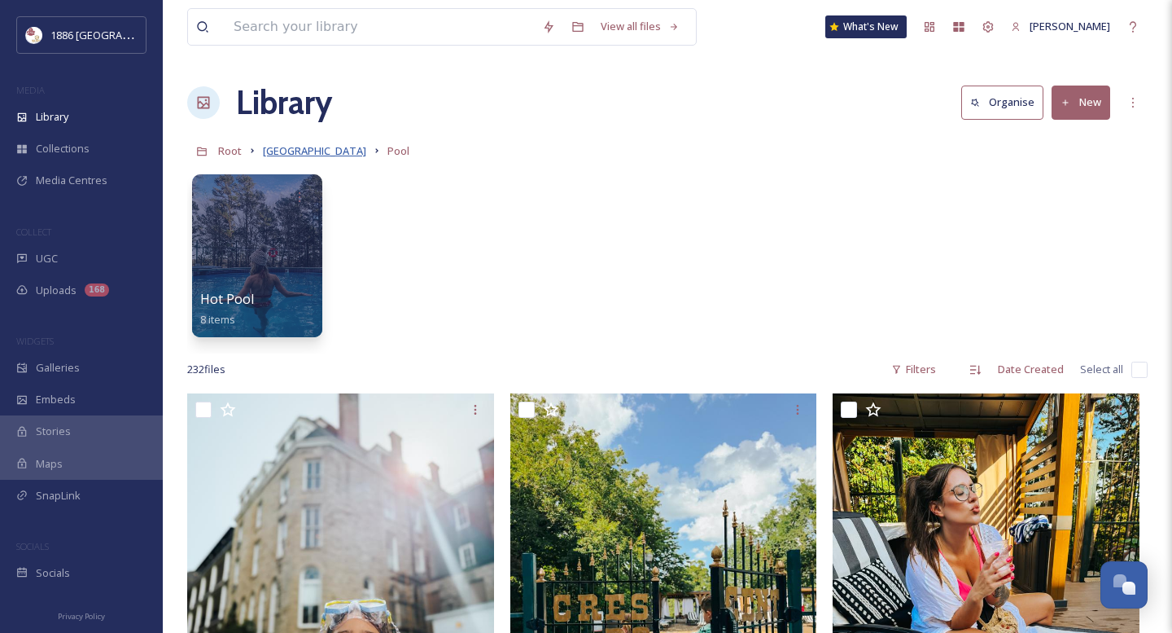
click at [302, 151] on span "[GEOGRAPHIC_DATA]" at bounding box center [314, 150] width 103 height 15
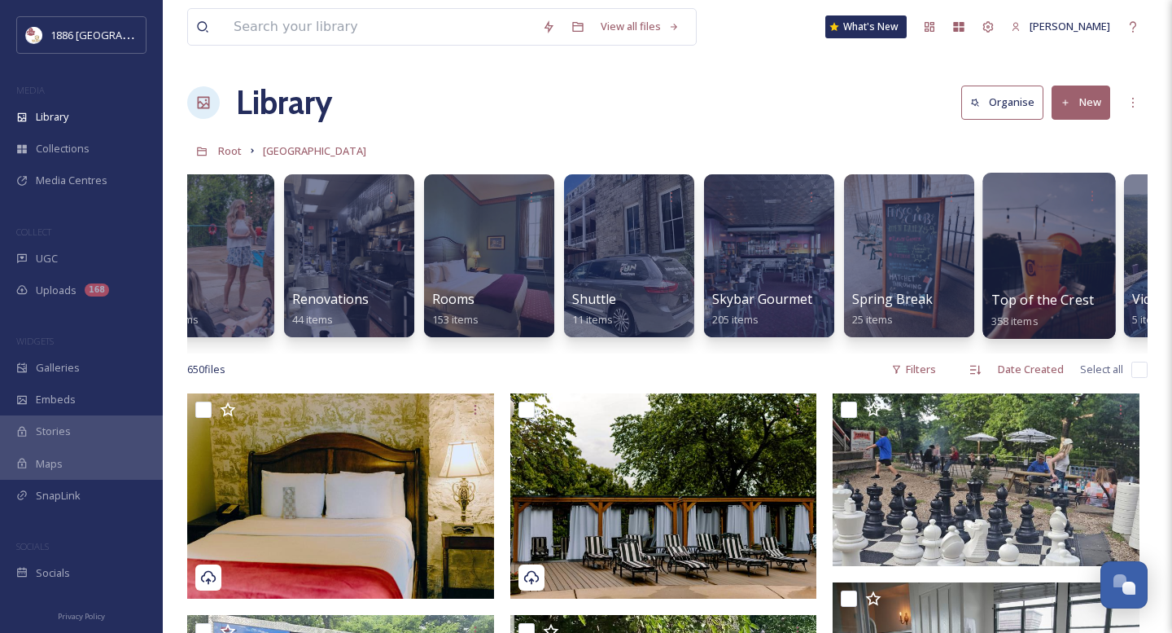
scroll to position [0, 2847]
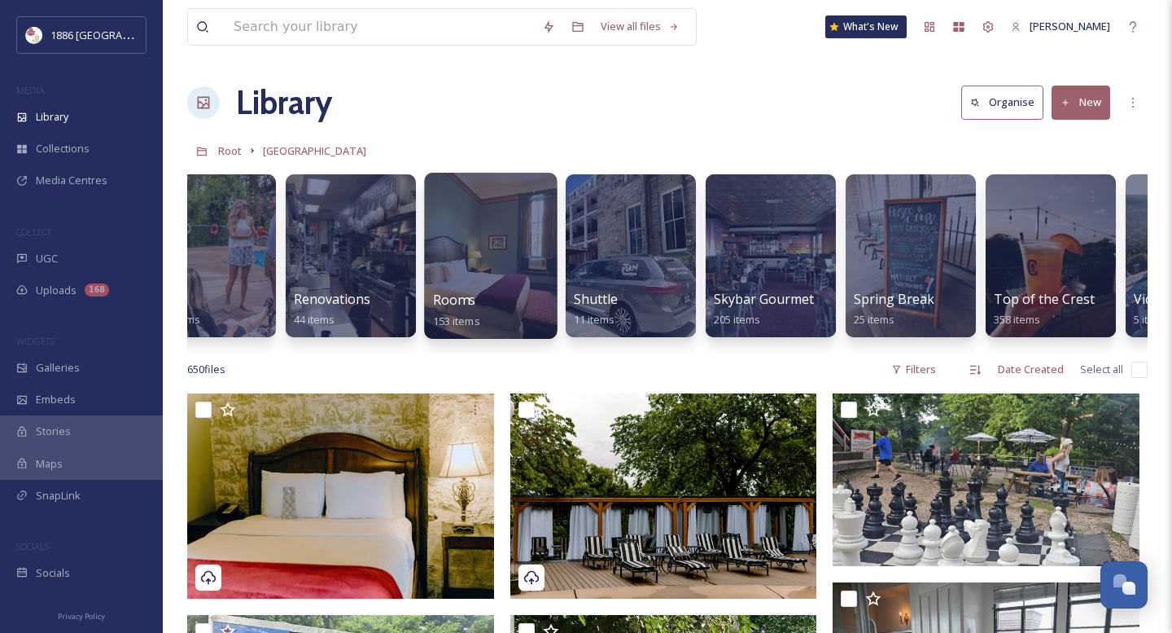
click at [500, 263] on div at bounding box center [490, 256] width 133 height 166
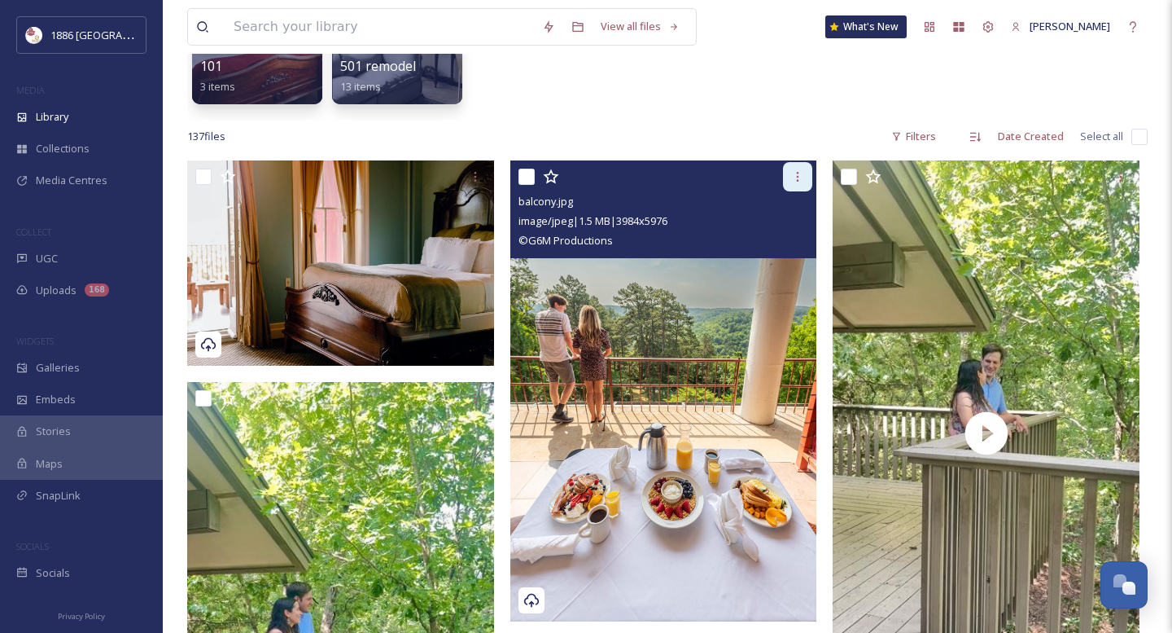
scroll to position [233, 0]
click at [809, 174] on div at bounding box center [797, 176] width 29 height 29
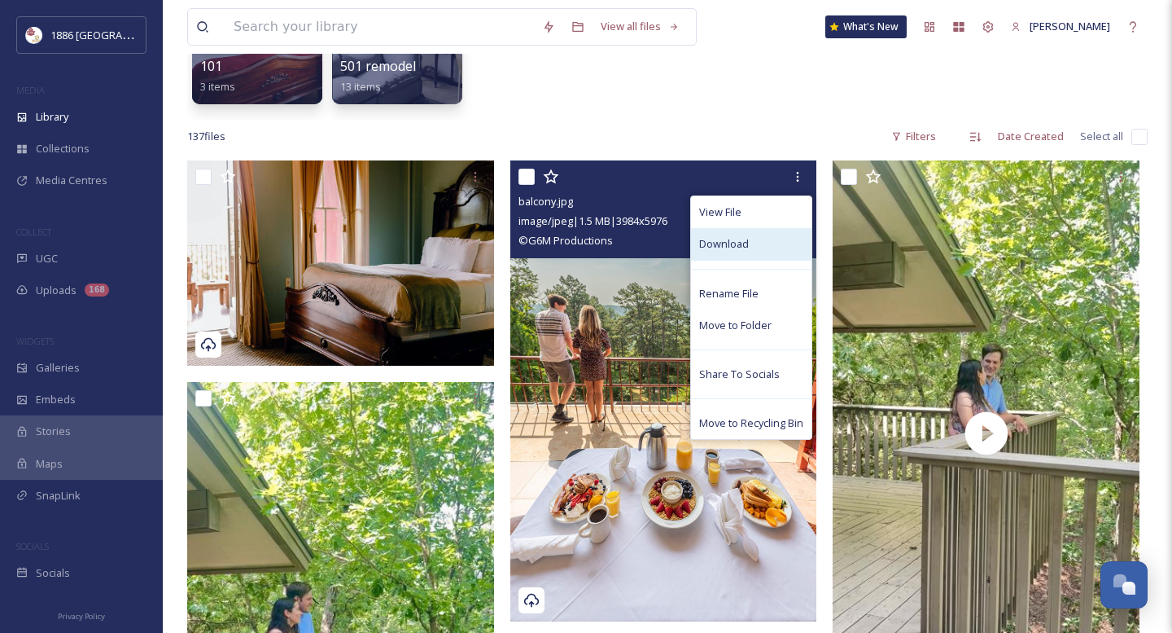
click at [752, 255] on div "Download" at bounding box center [751, 244] width 120 height 32
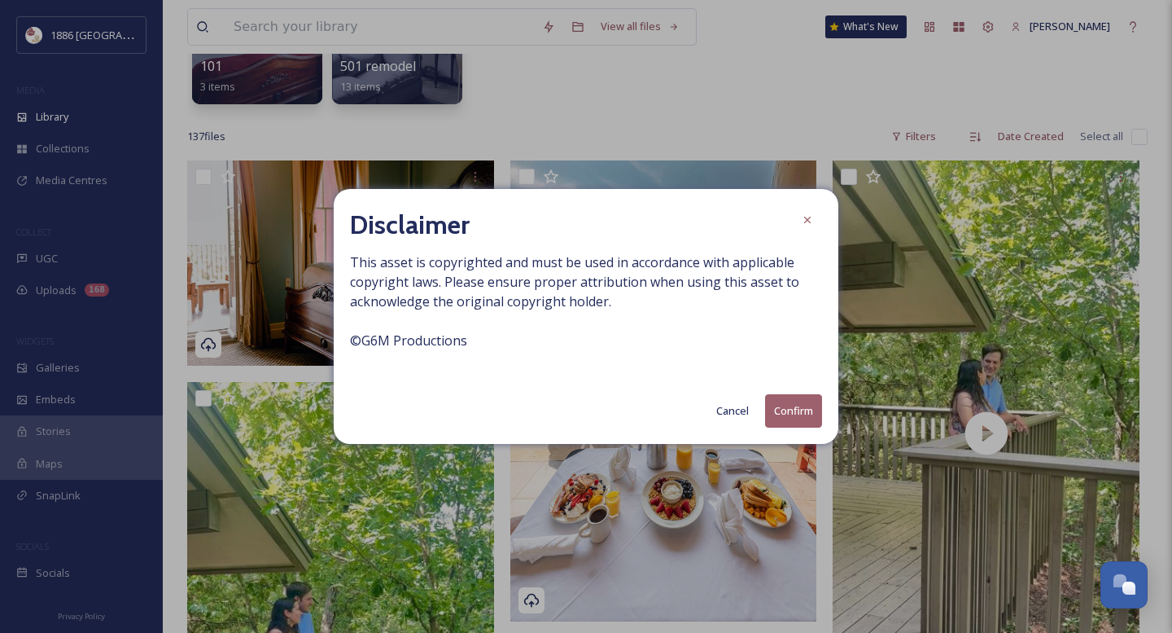
click at [796, 424] on button "Confirm" at bounding box center [793, 410] width 57 height 33
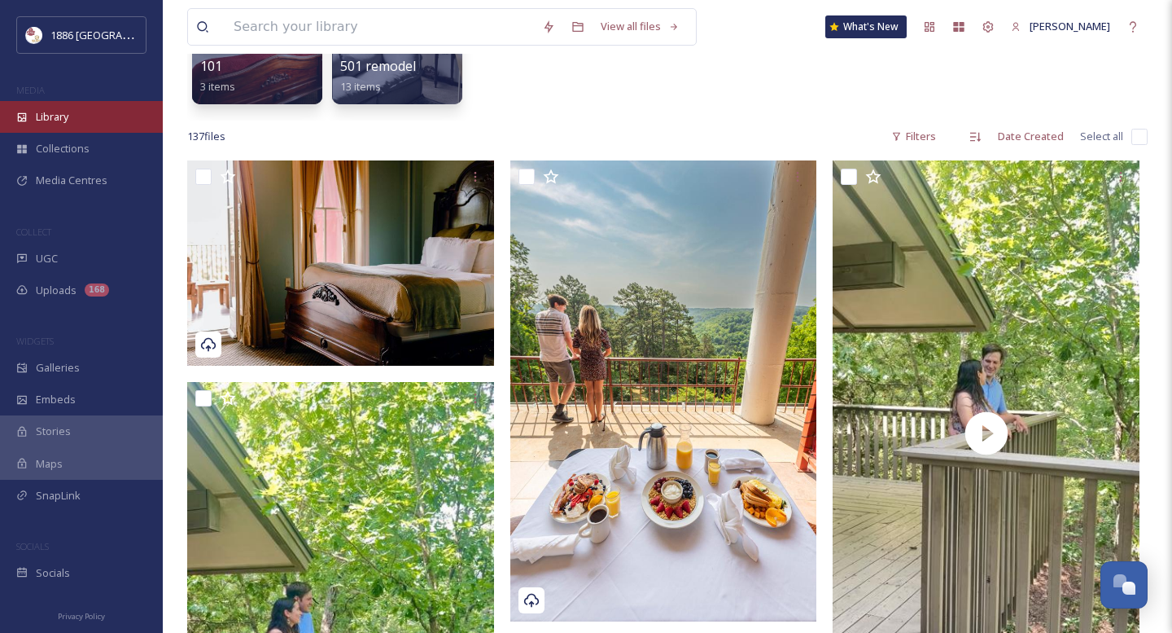
click at [59, 109] on span "Library" at bounding box center [52, 116] width 33 height 15
